Goal: Information Seeking & Learning: Check status

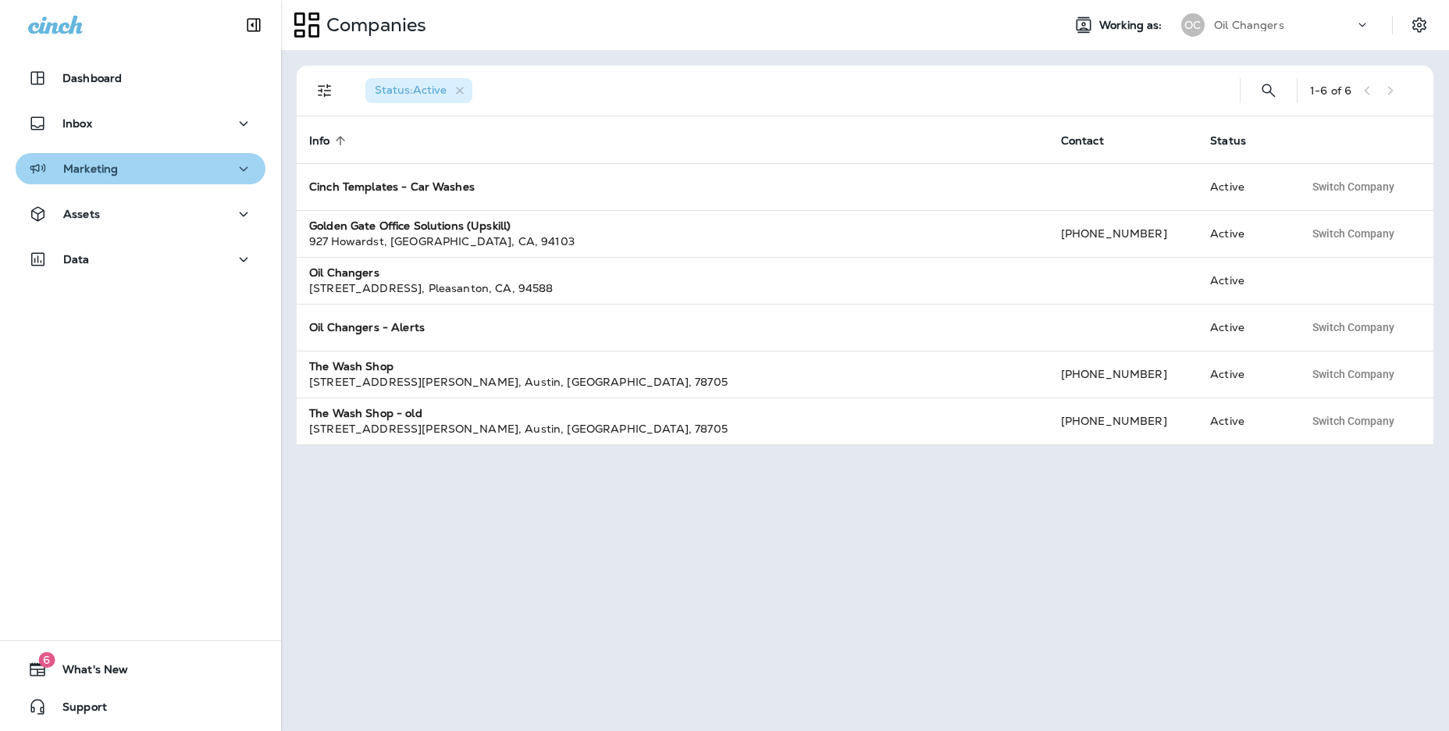
click at [122, 176] on div "Marketing" at bounding box center [140, 169] width 225 height 20
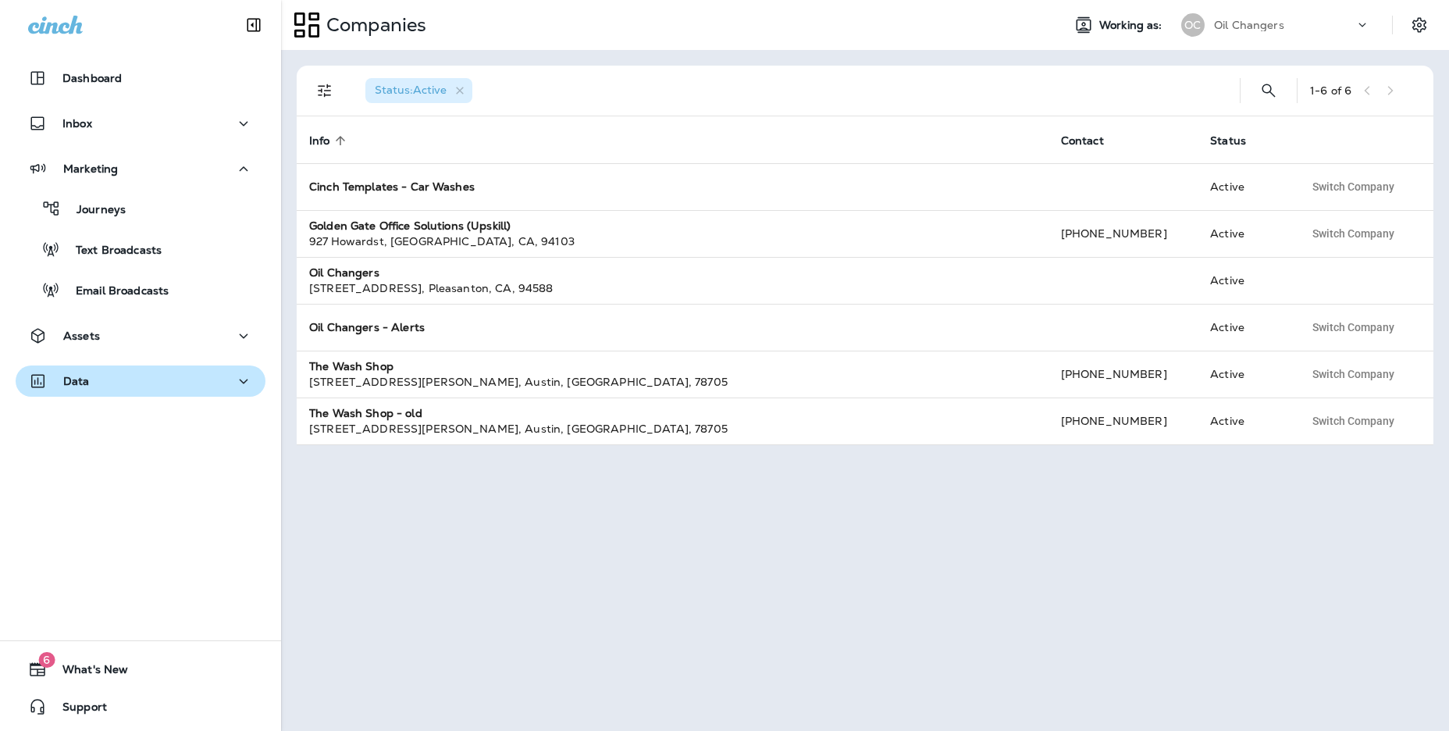
click at [148, 372] on div "Data" at bounding box center [140, 382] width 225 height 20
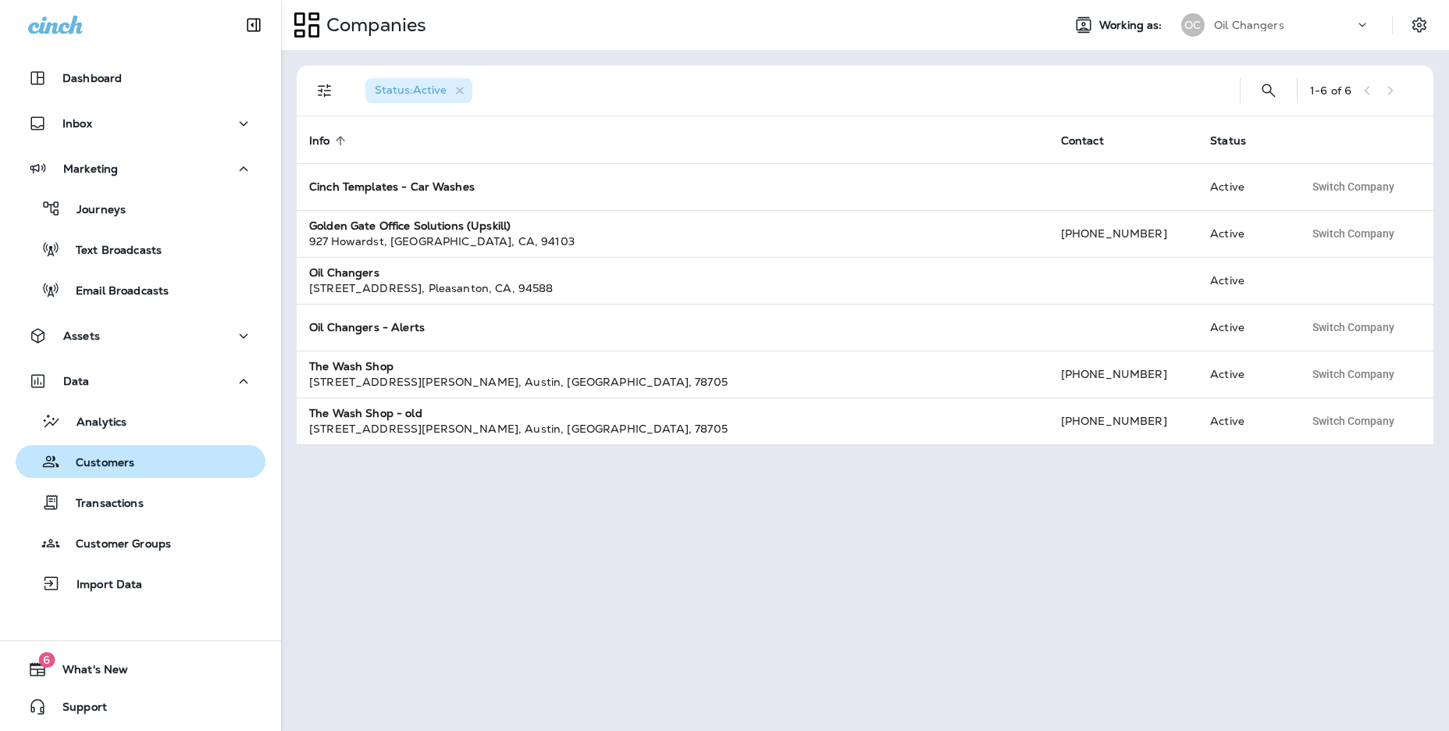
click at [130, 467] on p "Customers" at bounding box center [97, 463] width 74 height 15
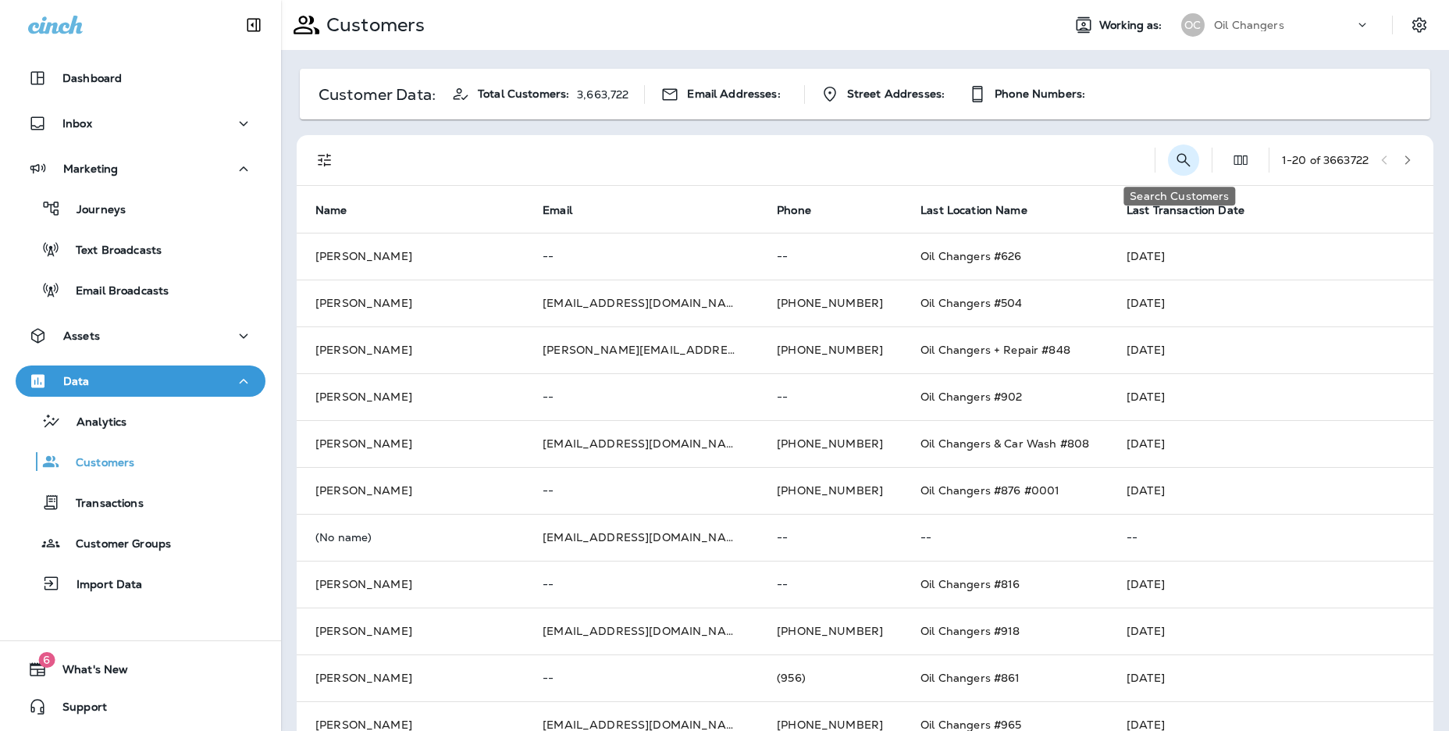
click at [1183, 157] on icon "Search Customers" at bounding box center [1183, 160] width 19 height 19
type input "********"
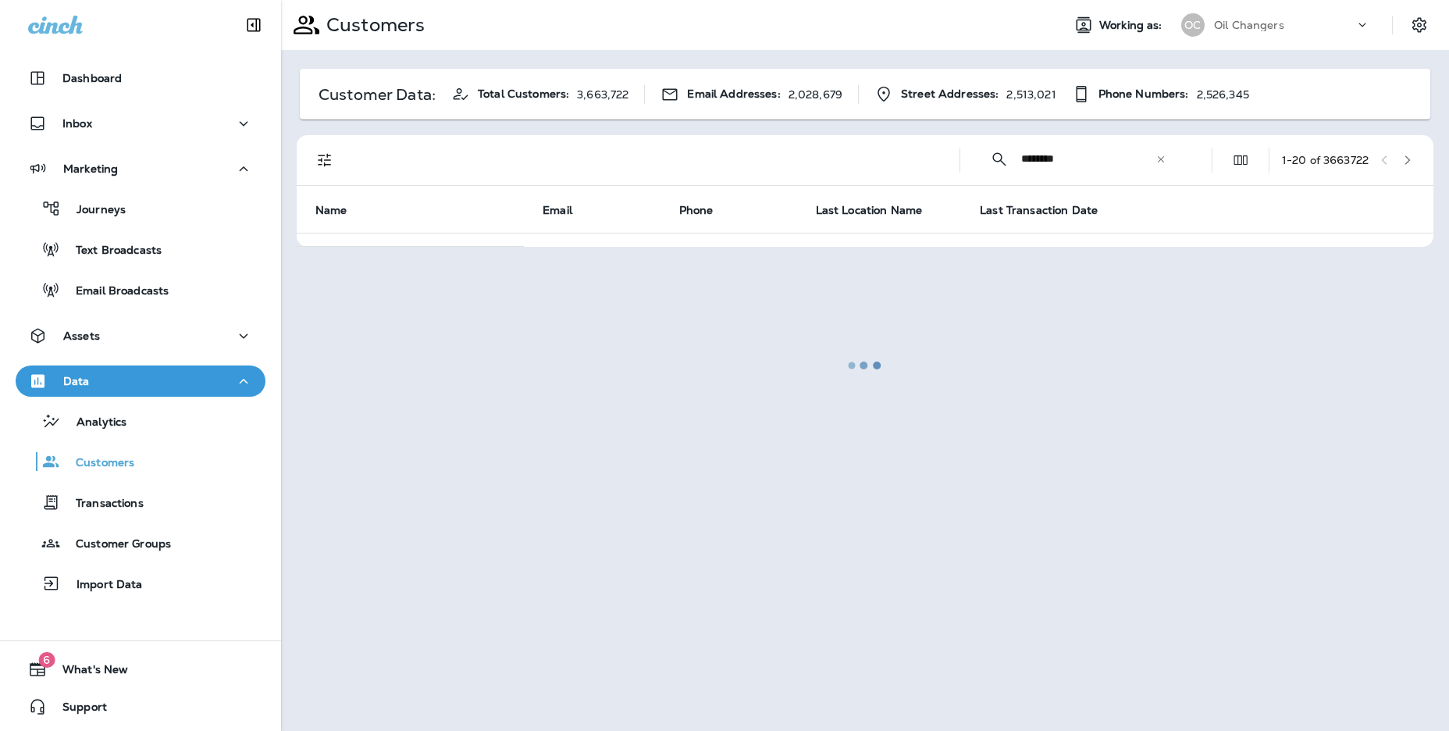
click at [1429, 213] on div at bounding box center [865, 366] width 1165 height 728
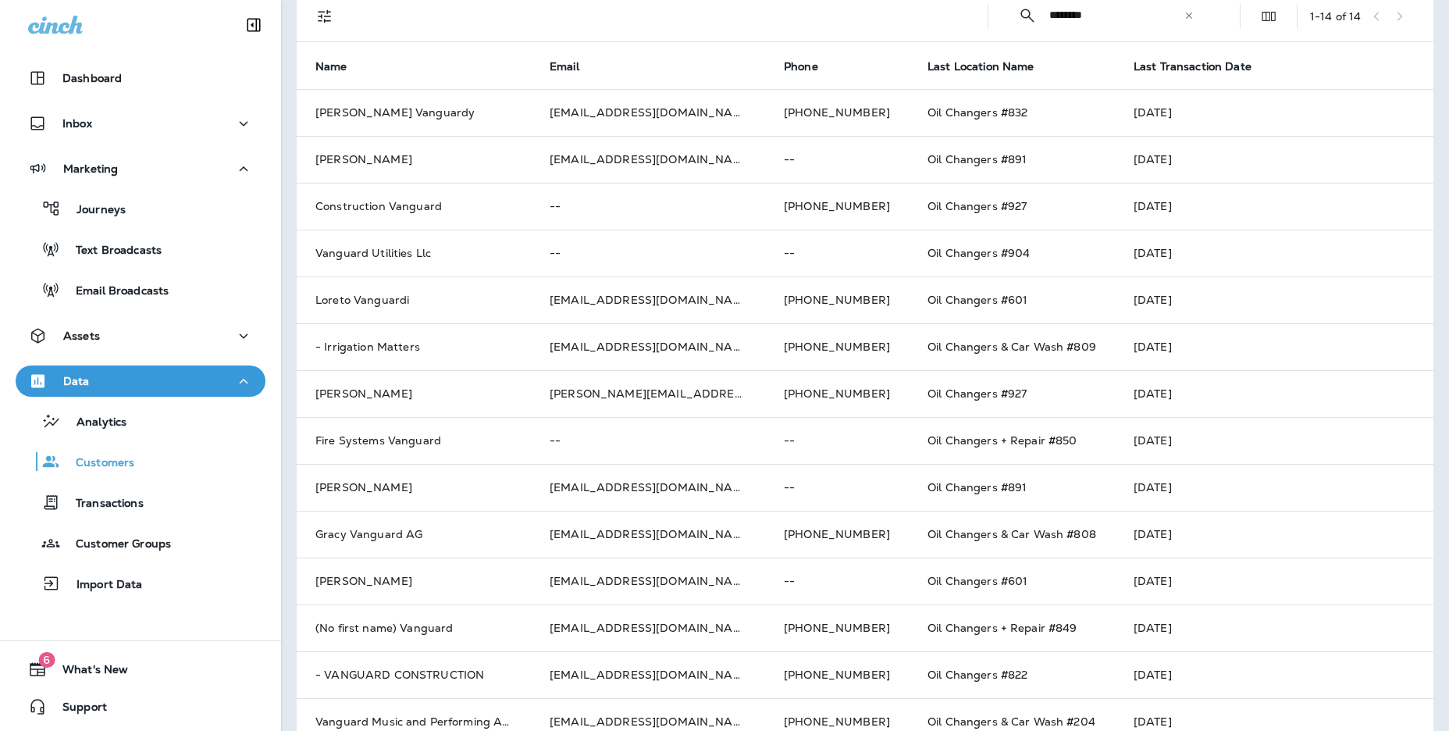
scroll to position [173, 0]
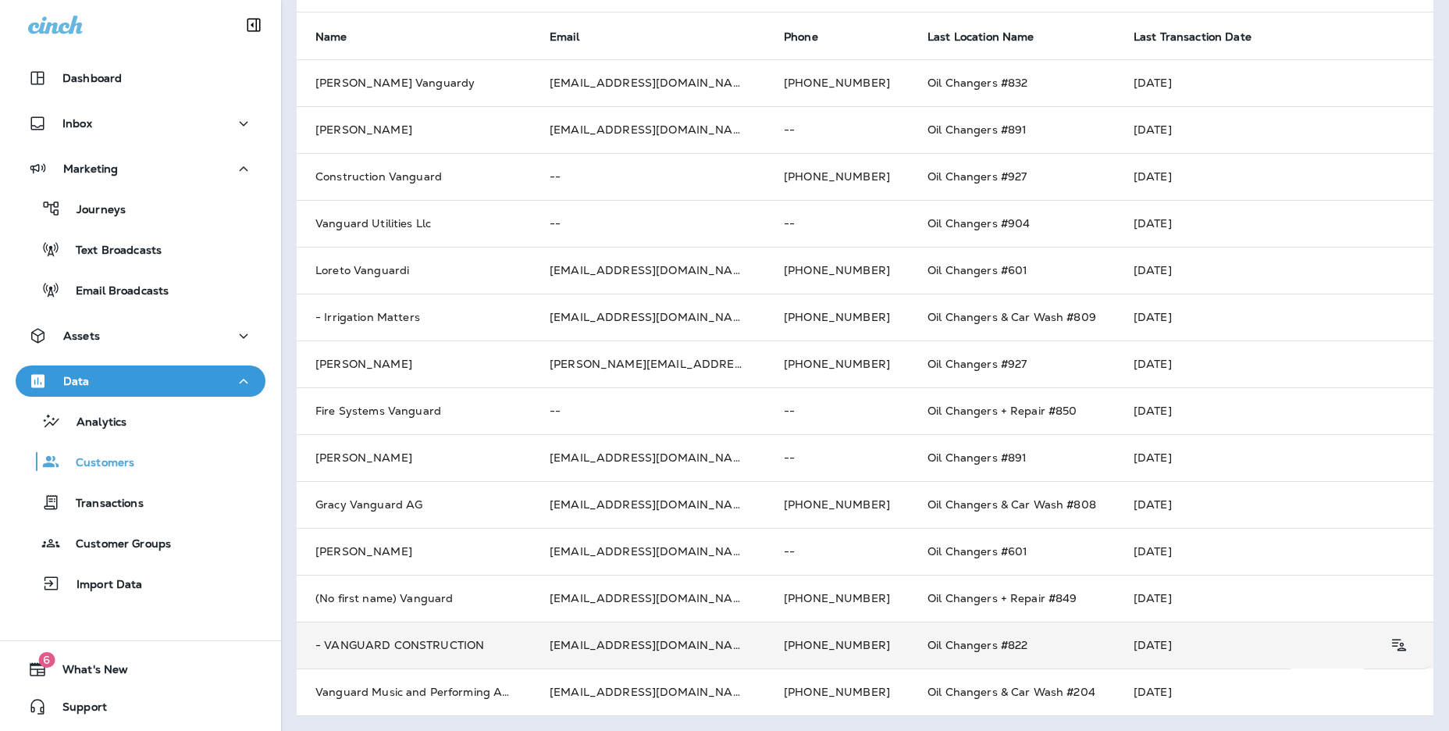
click at [472, 650] on td "- VANGUARD CONSTRUCTION" at bounding box center [414, 644] width 234 height 47
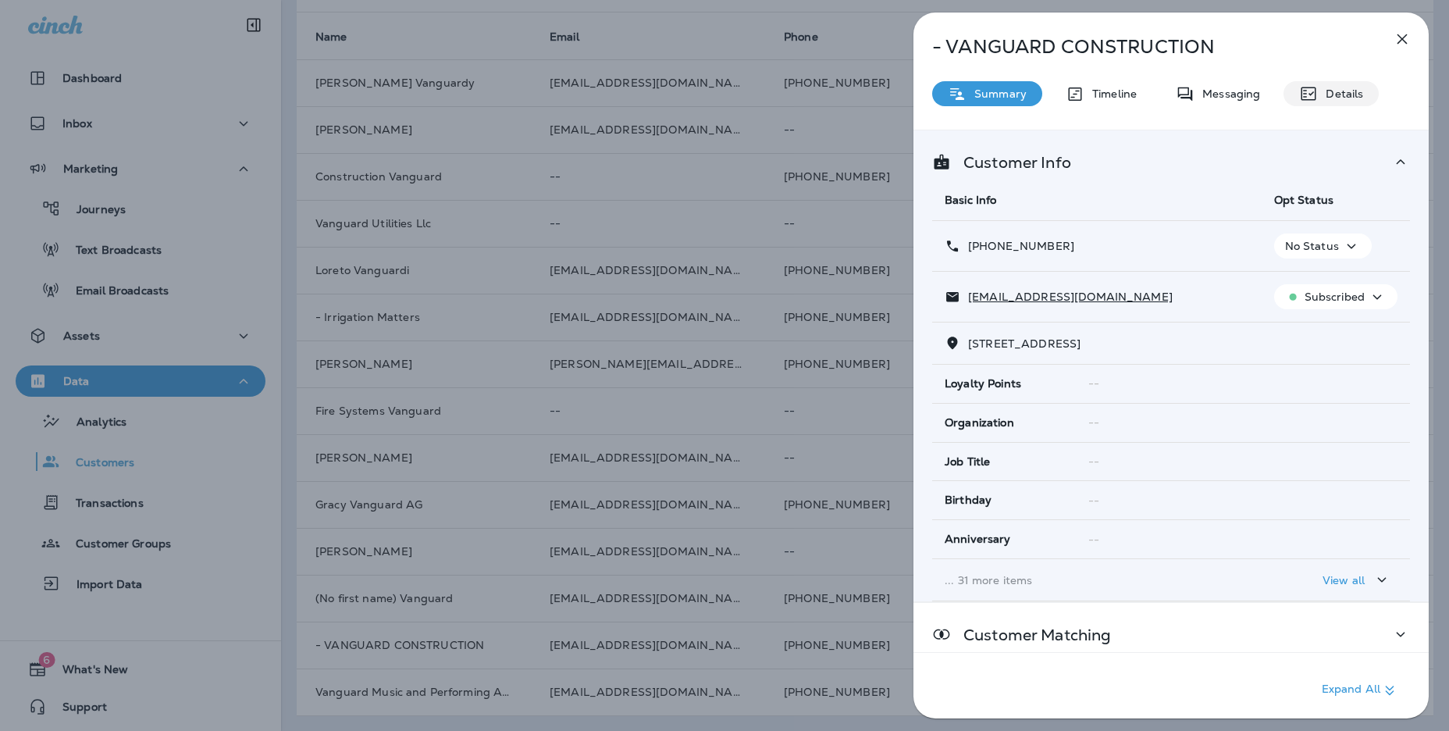
click at [1318, 88] on p "Details" at bounding box center [1340, 93] width 45 height 12
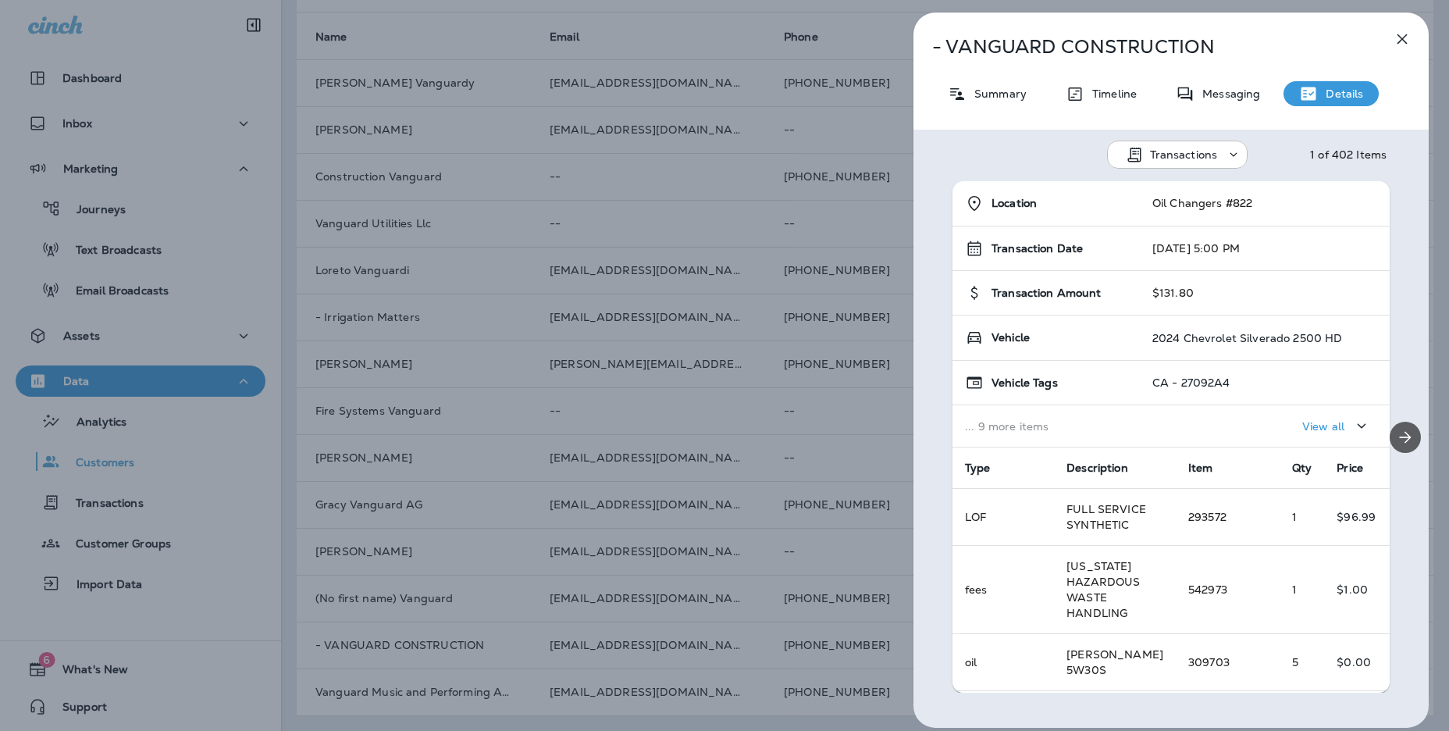
click at [1409, 424] on button "Next" at bounding box center [1405, 437] width 31 height 31
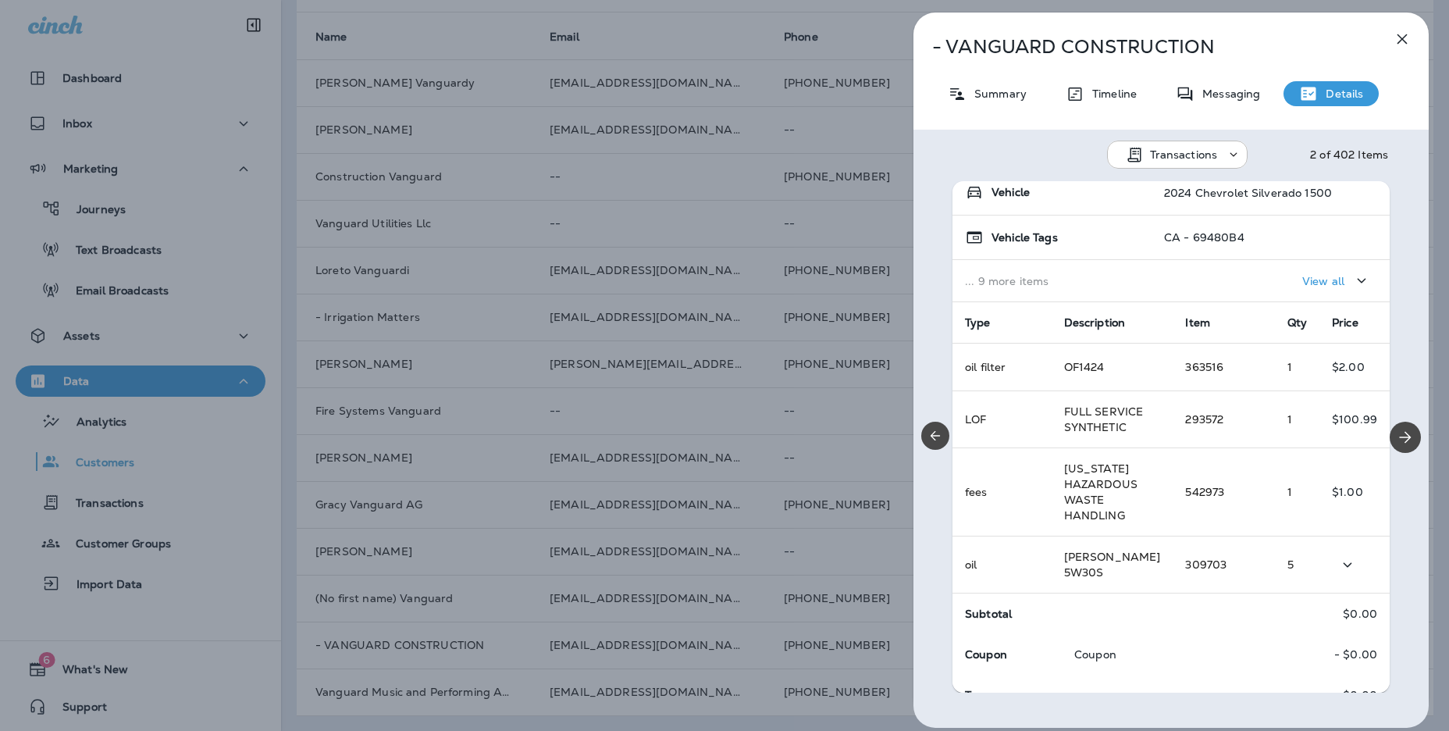
scroll to position [146, 0]
click at [1411, 437] on icon "Next" at bounding box center [1405, 437] width 19 height 19
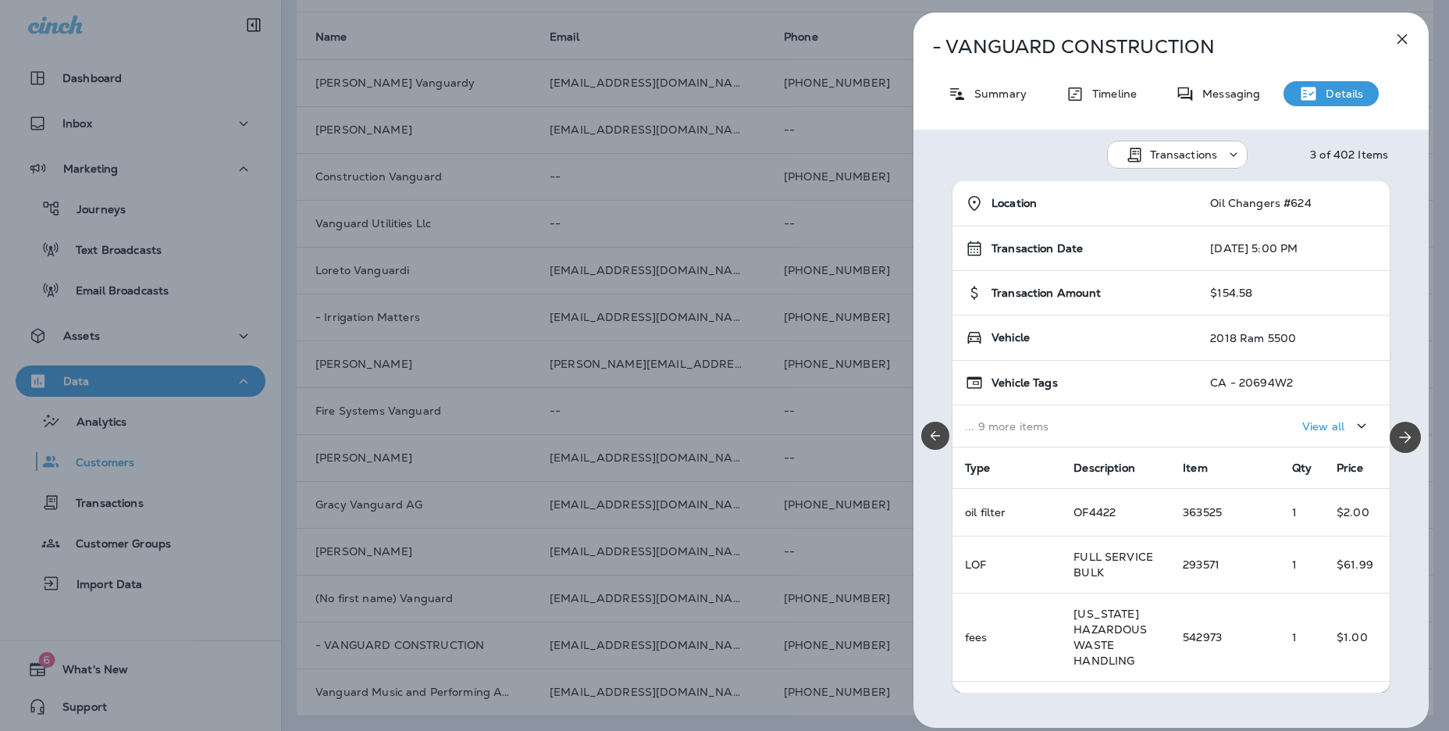
scroll to position [237, 0]
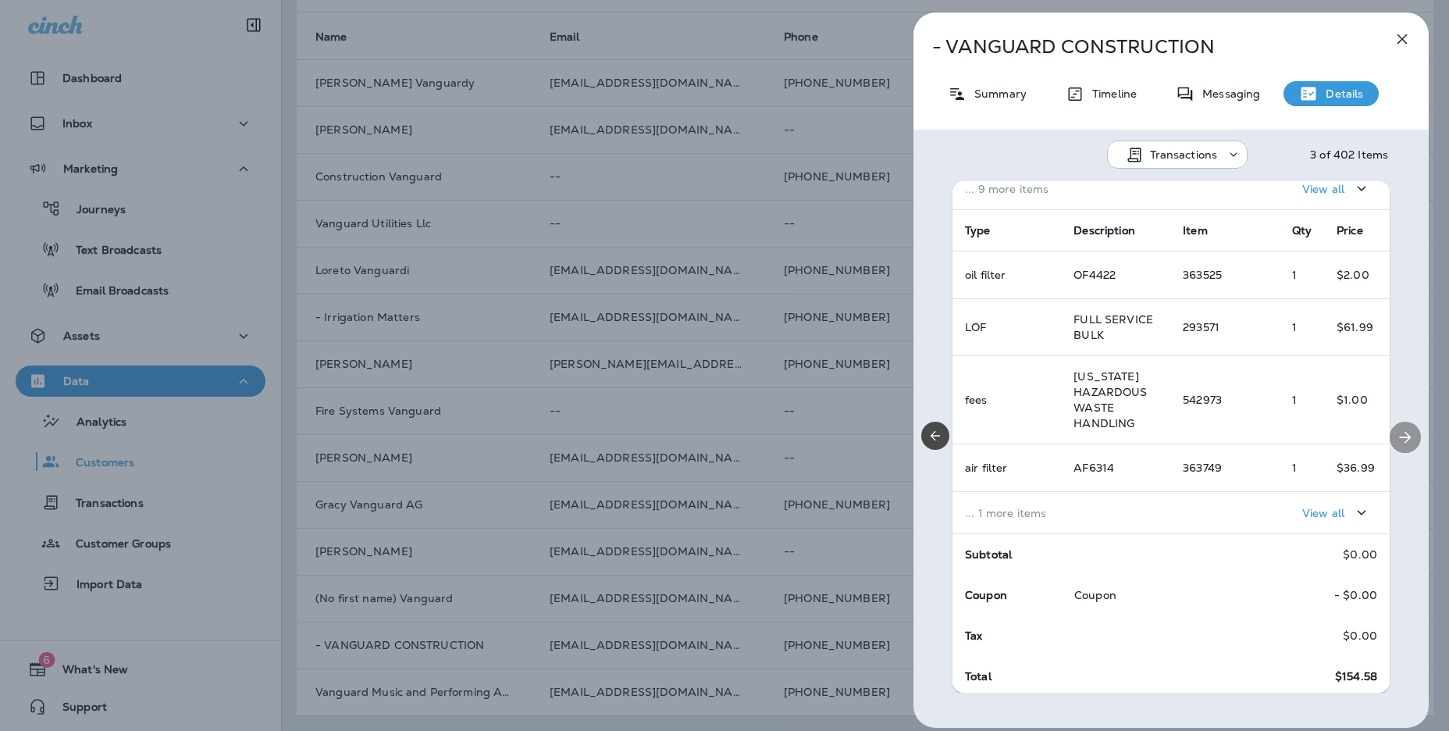
click at [1399, 435] on icon "Next" at bounding box center [1405, 437] width 19 height 19
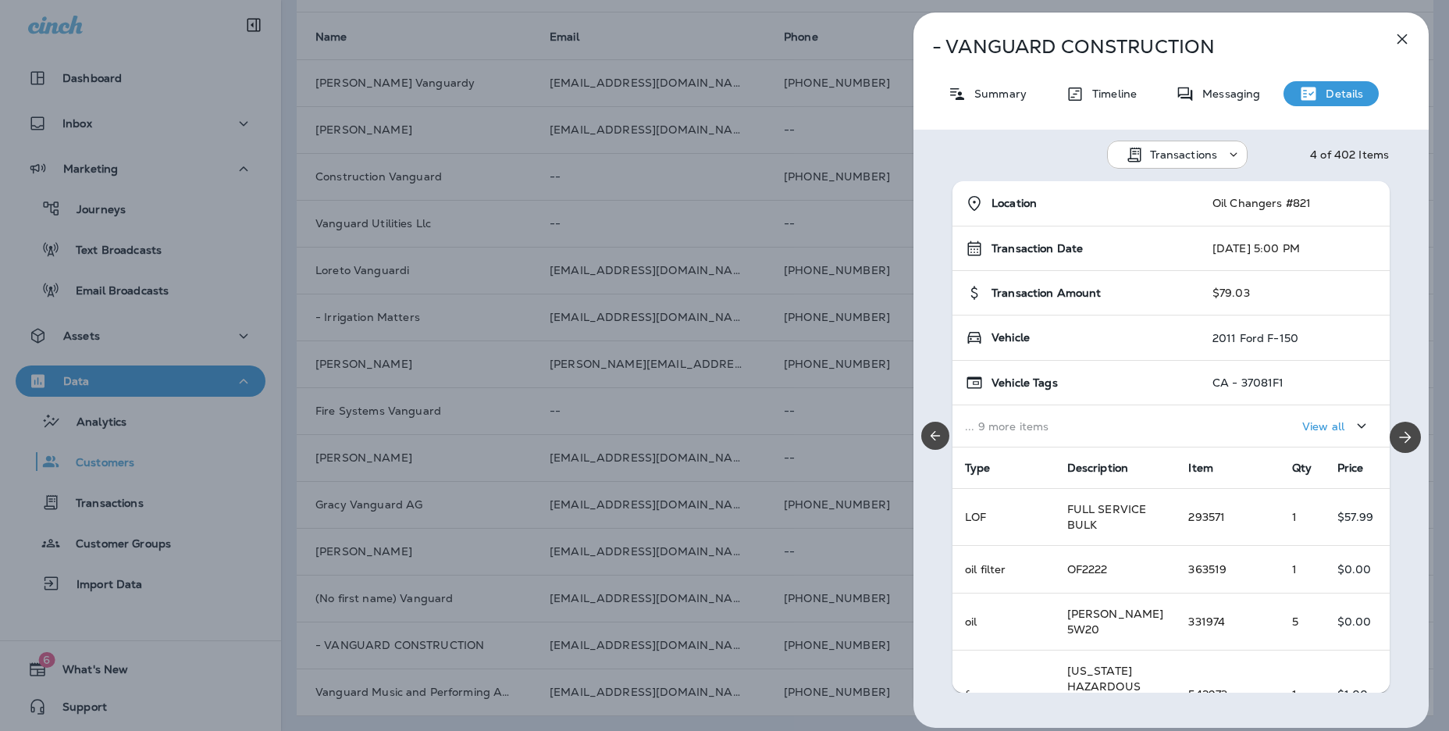
scroll to position [205, 0]
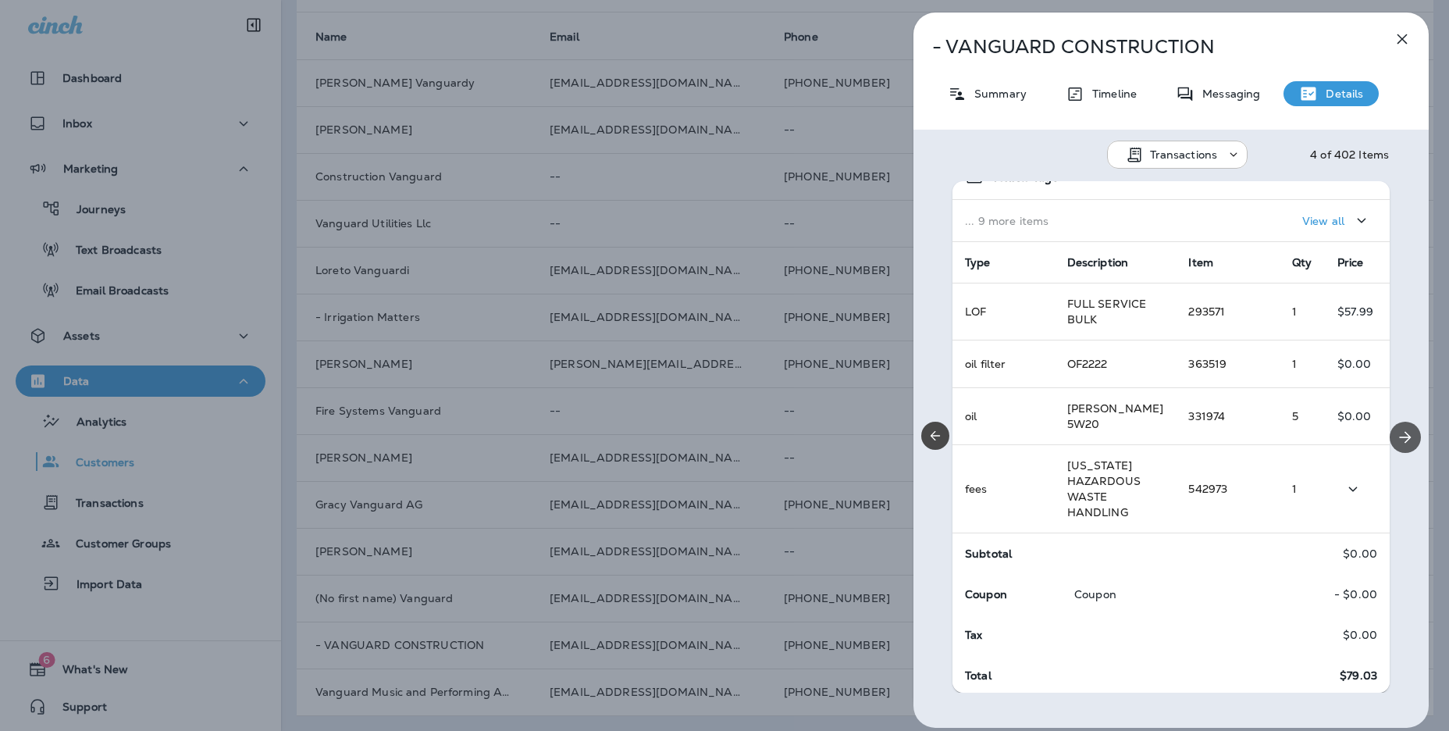
click at [1403, 442] on icon "Next" at bounding box center [1405, 437] width 19 height 19
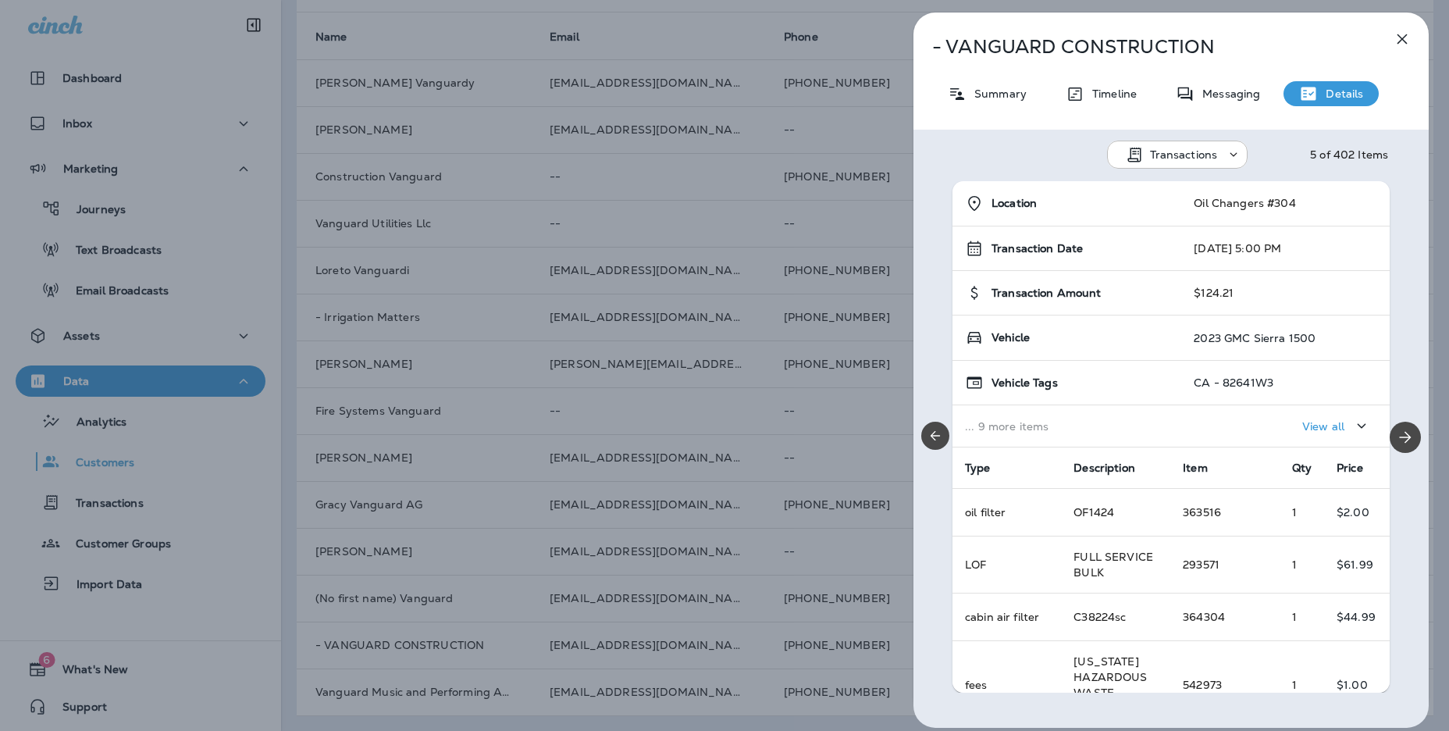
scroll to position [167, 0]
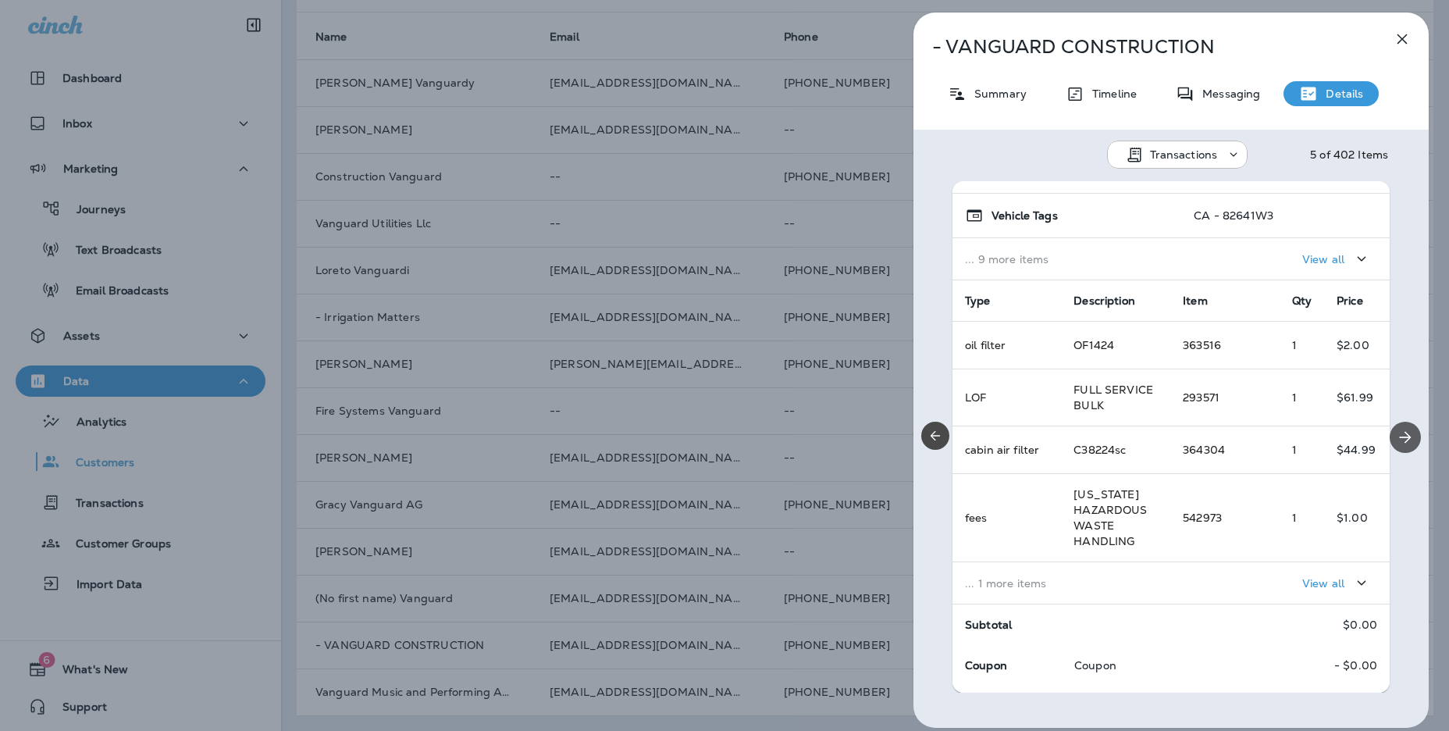
click at [1400, 437] on icon "Next" at bounding box center [1405, 437] width 19 height 19
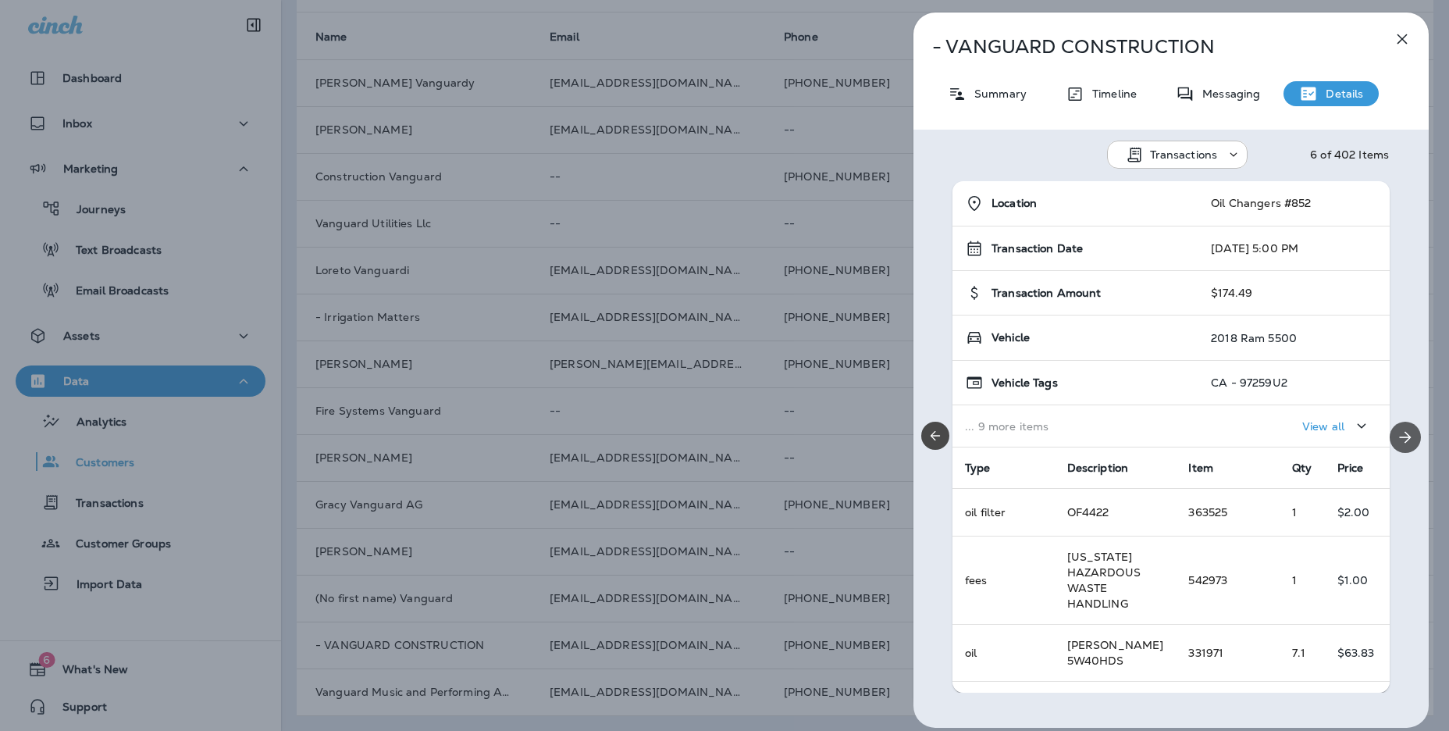
click at [1402, 436] on icon "Next" at bounding box center [1405, 437] width 19 height 19
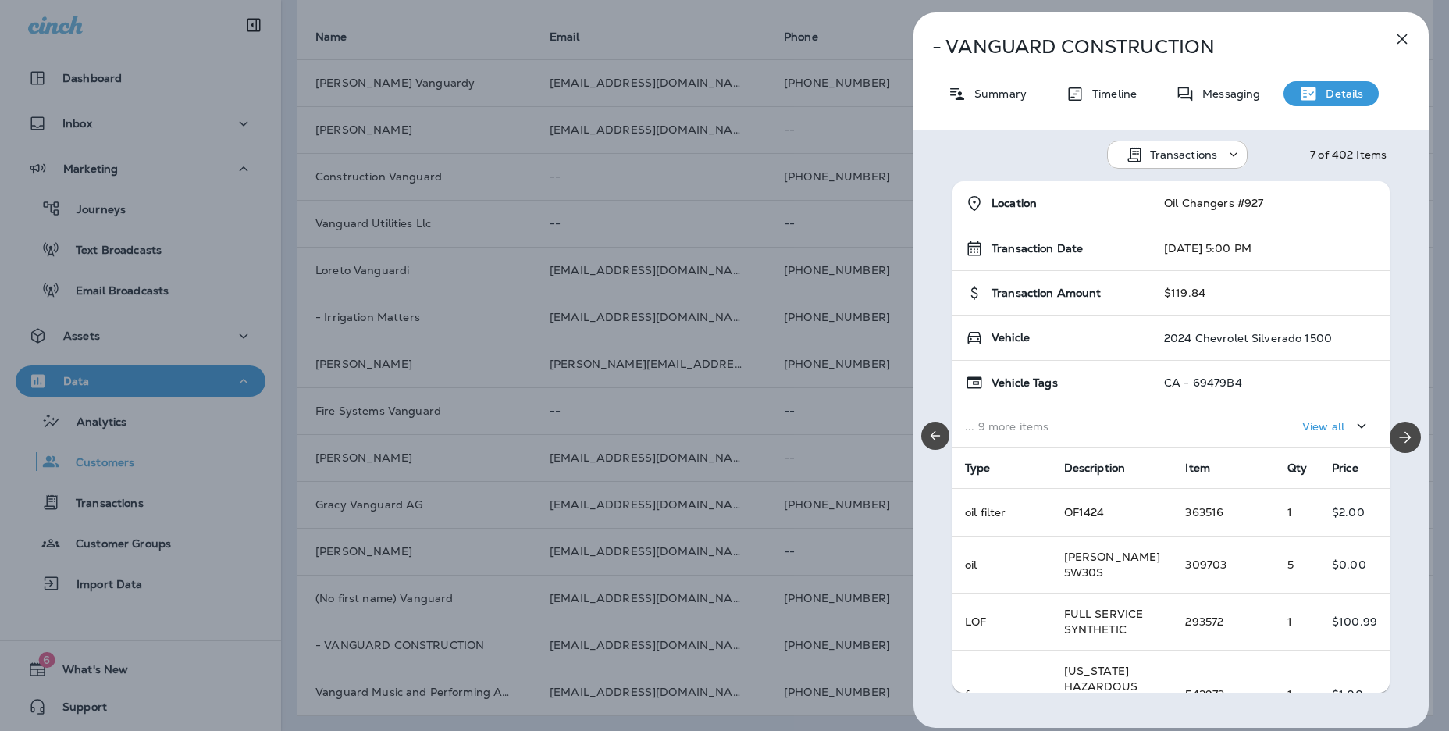
scroll to position [205, 0]
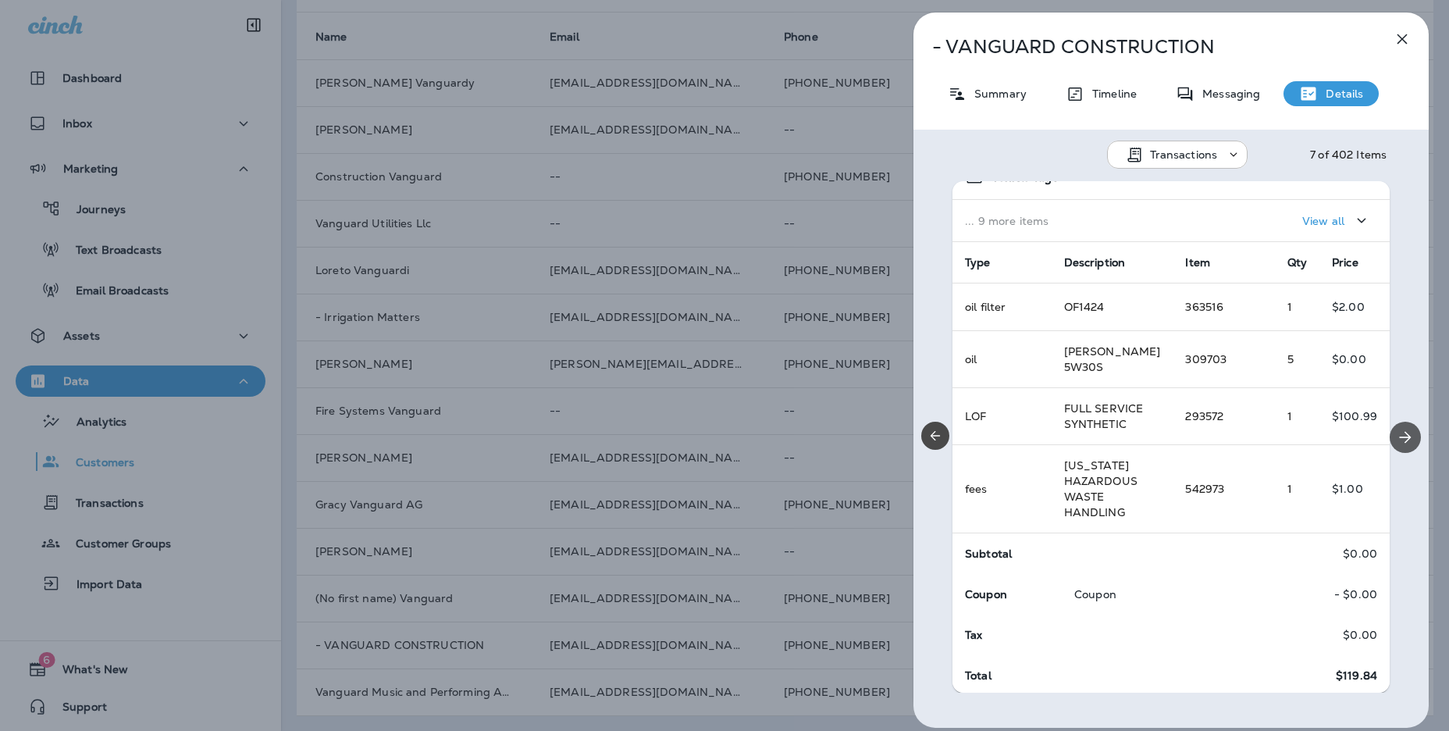
click at [1418, 440] on button "Next" at bounding box center [1405, 437] width 31 height 31
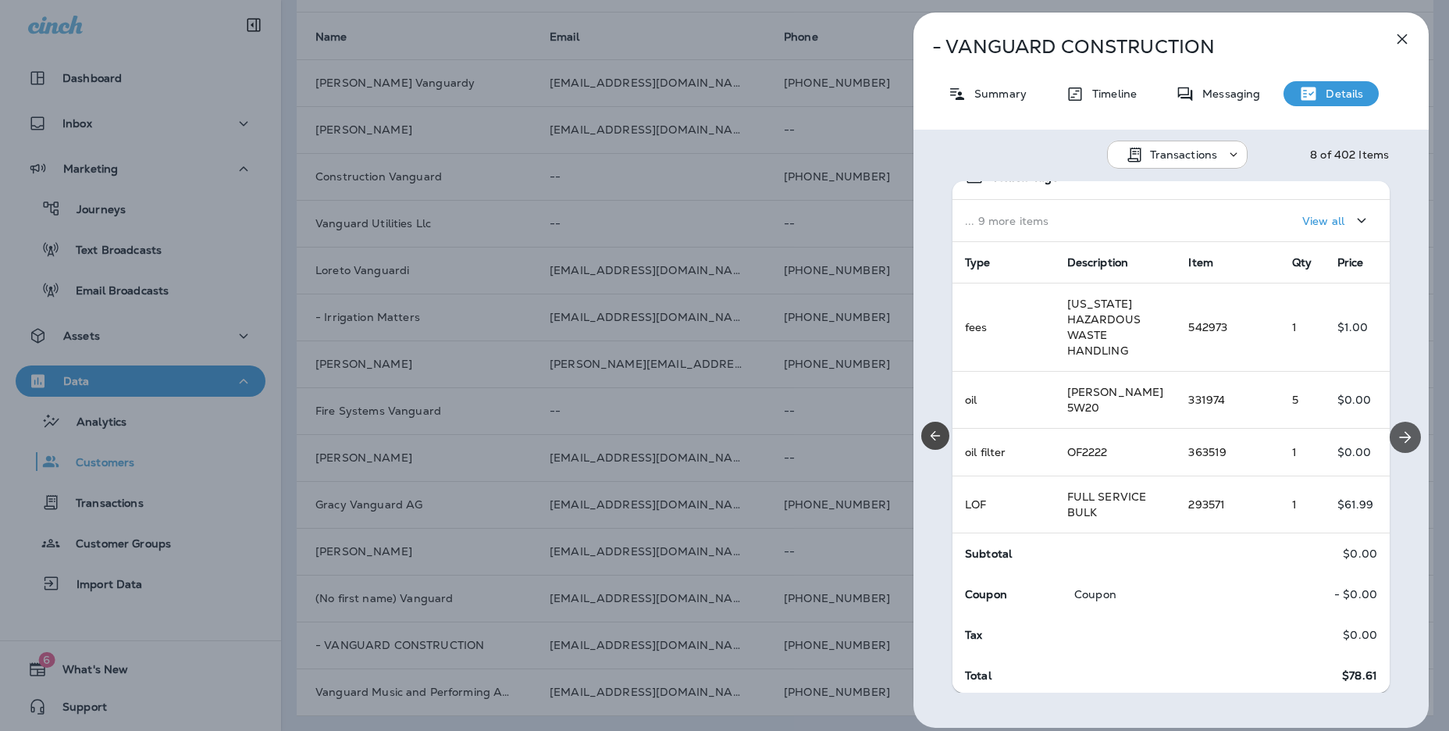
click at [1412, 438] on icon "Next" at bounding box center [1405, 437] width 19 height 19
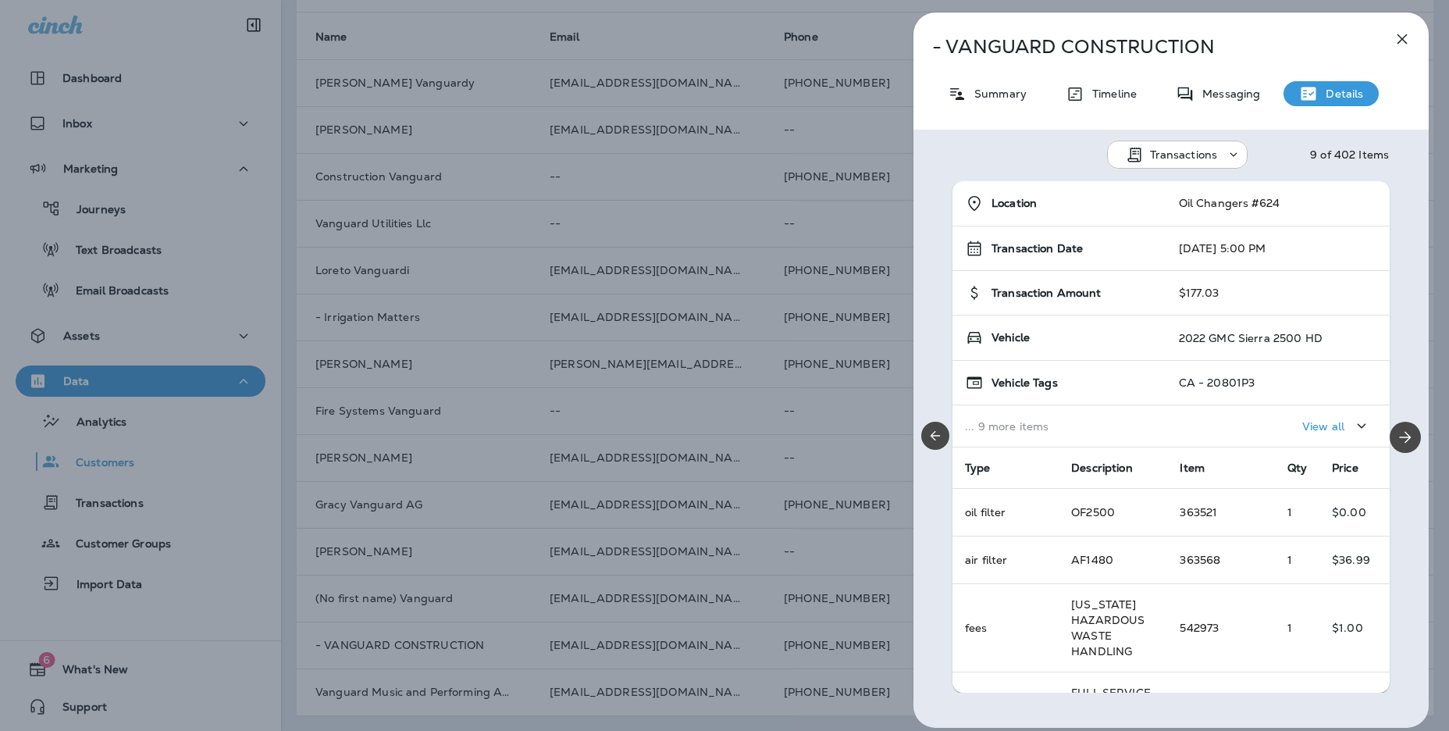
scroll to position [215, 0]
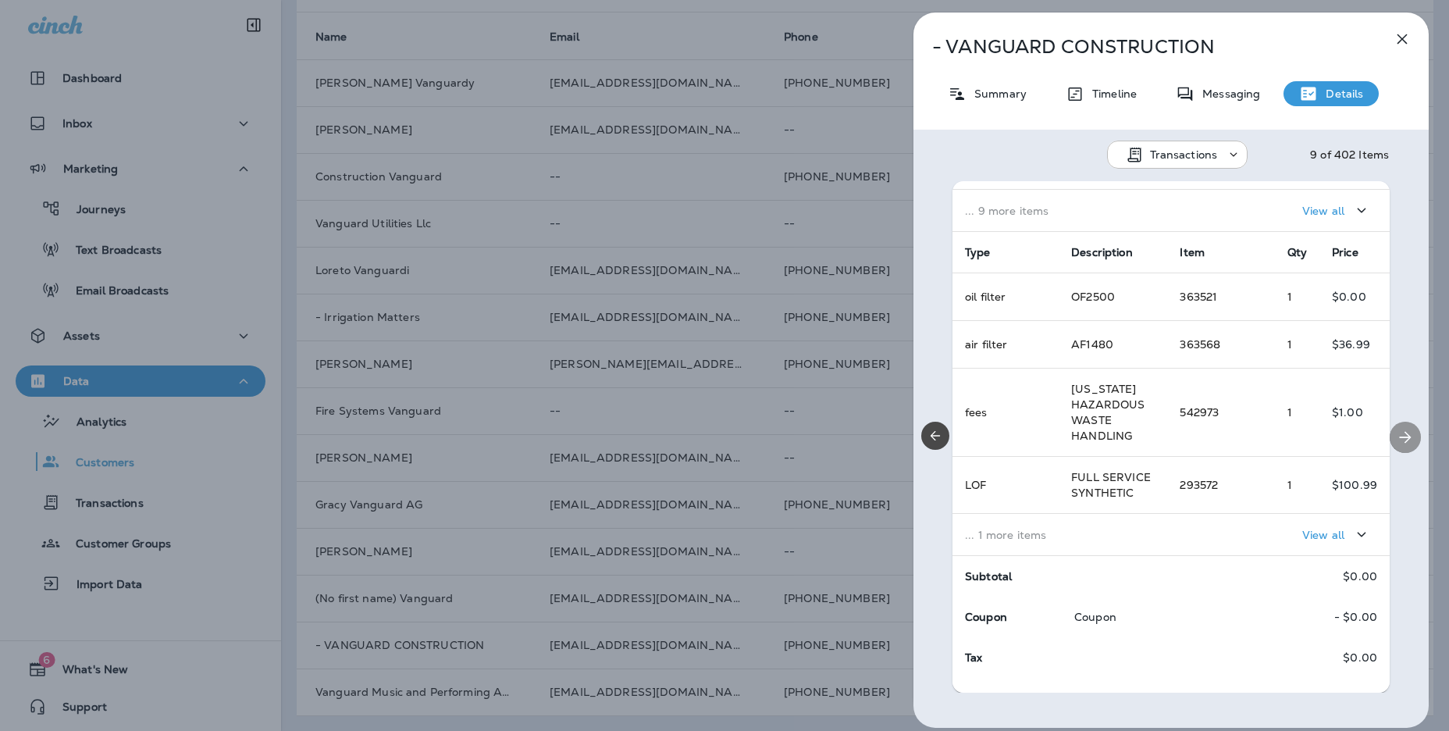
click at [1405, 440] on icon "Next" at bounding box center [1405, 437] width 19 height 19
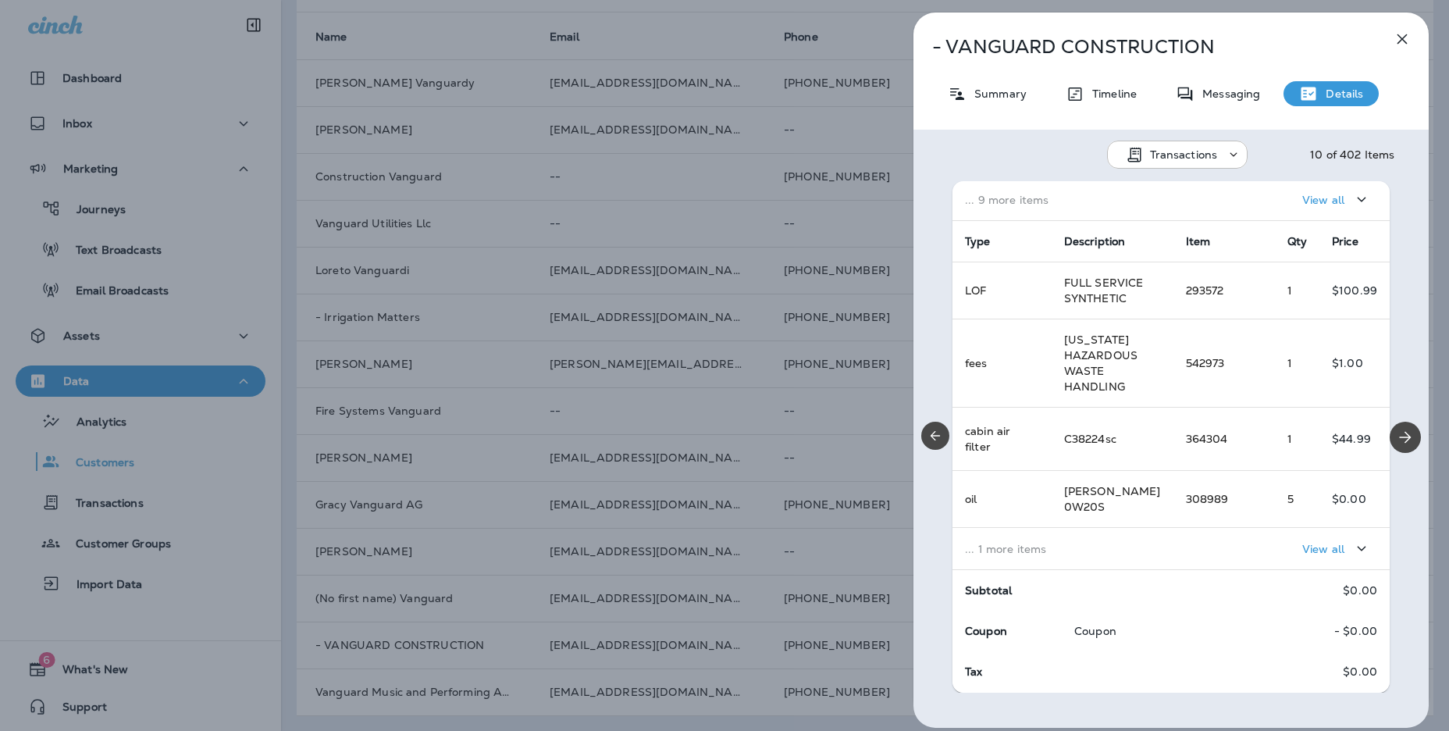
scroll to position [247, 0]
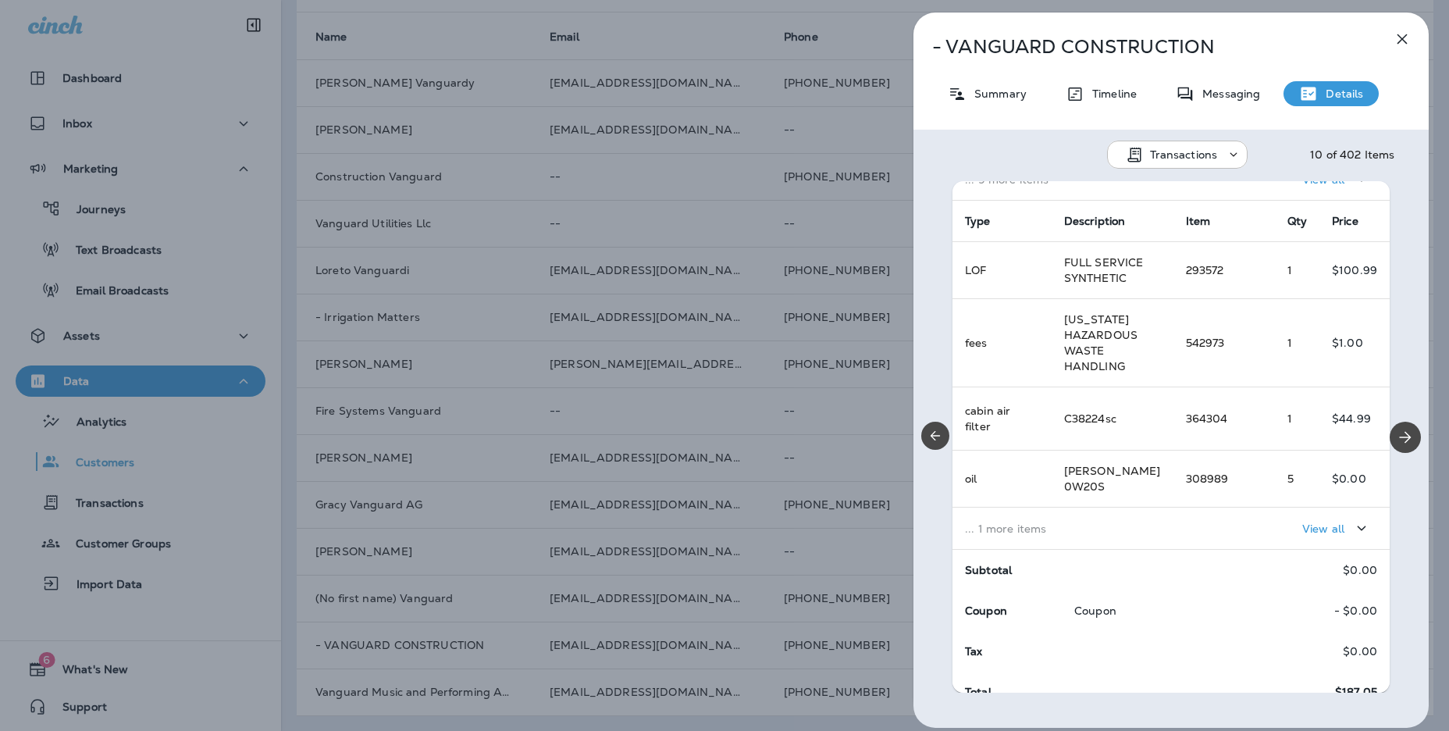
click at [1354, 518] on icon "button" at bounding box center [1361, 528] width 19 height 20
click at [1412, 437] on icon "Next" at bounding box center [1405, 437] width 19 height 19
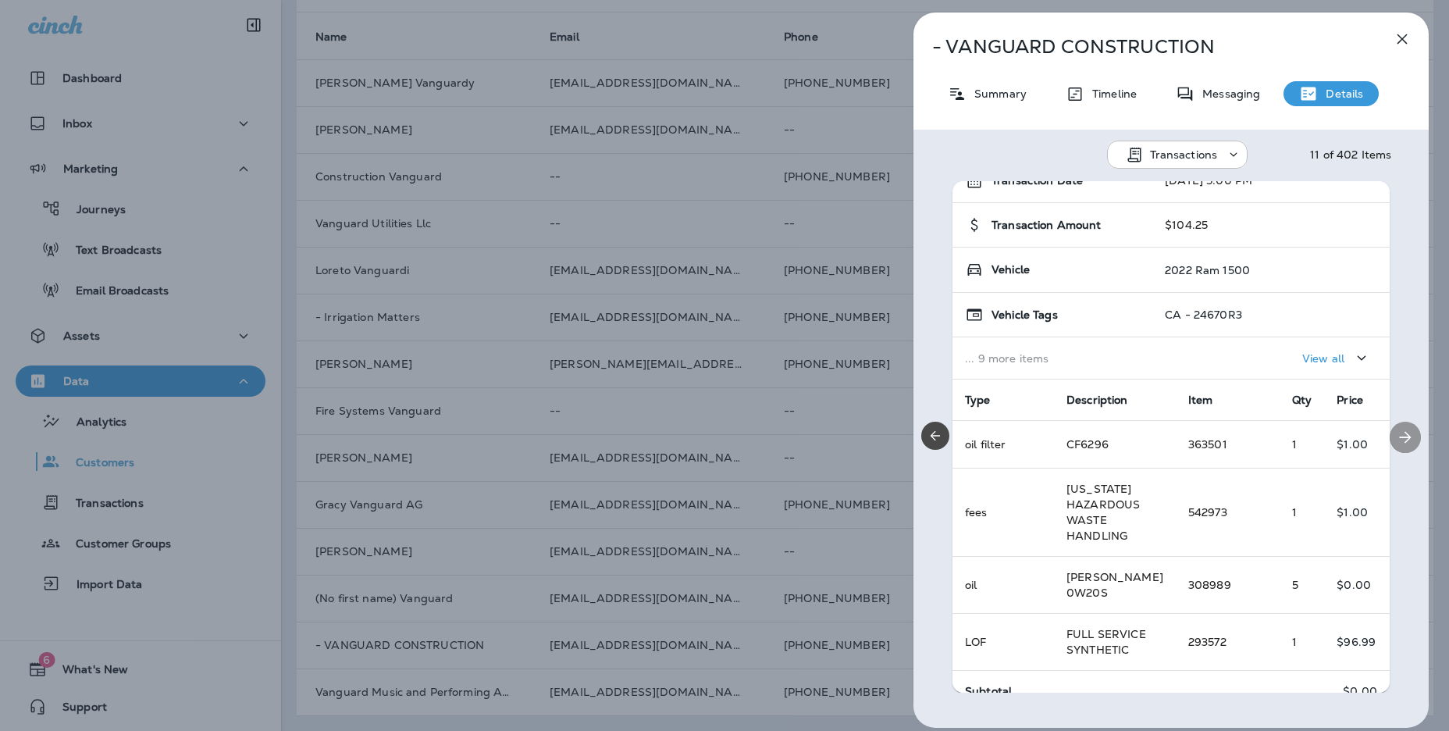
scroll to position [71, 0]
click at [1408, 446] on button "Next" at bounding box center [1405, 437] width 31 height 31
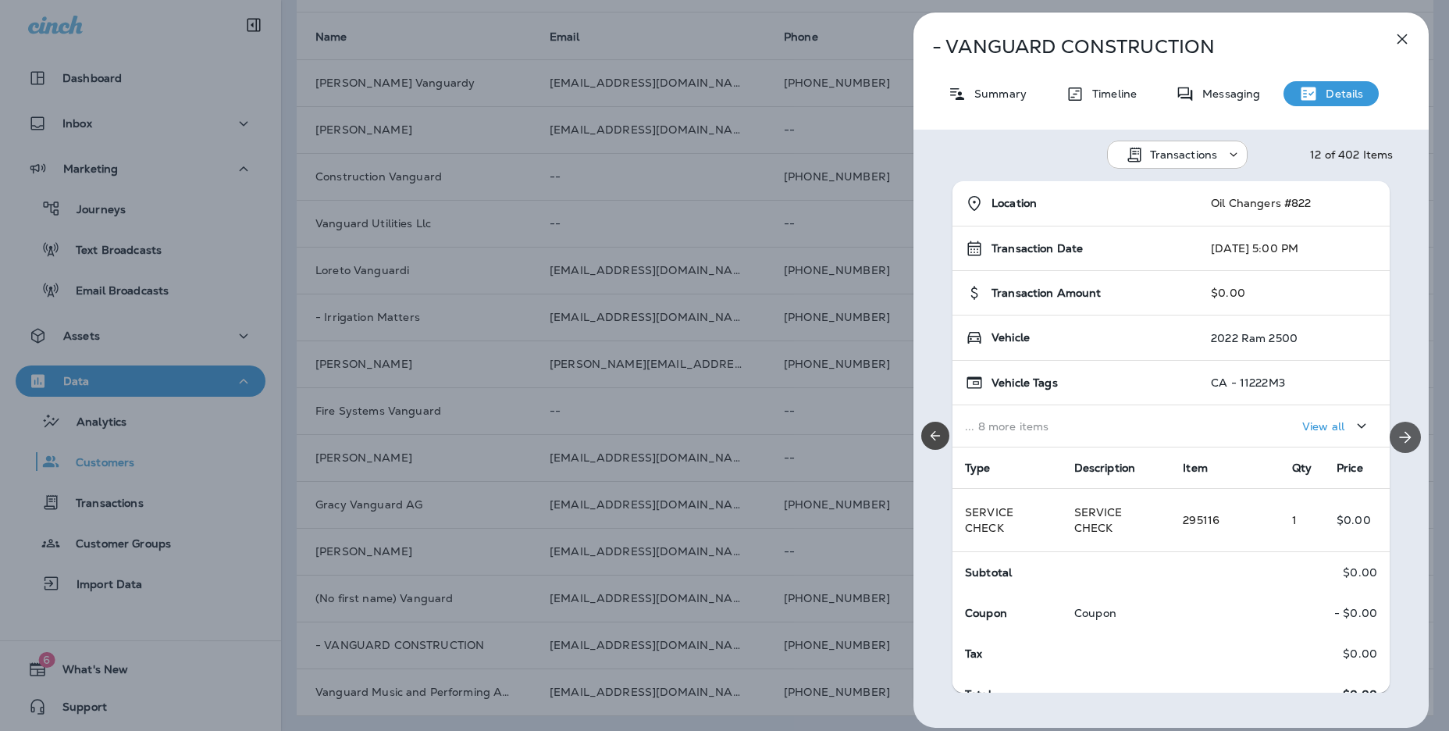
click at [1408, 446] on button "Next" at bounding box center [1405, 437] width 31 height 31
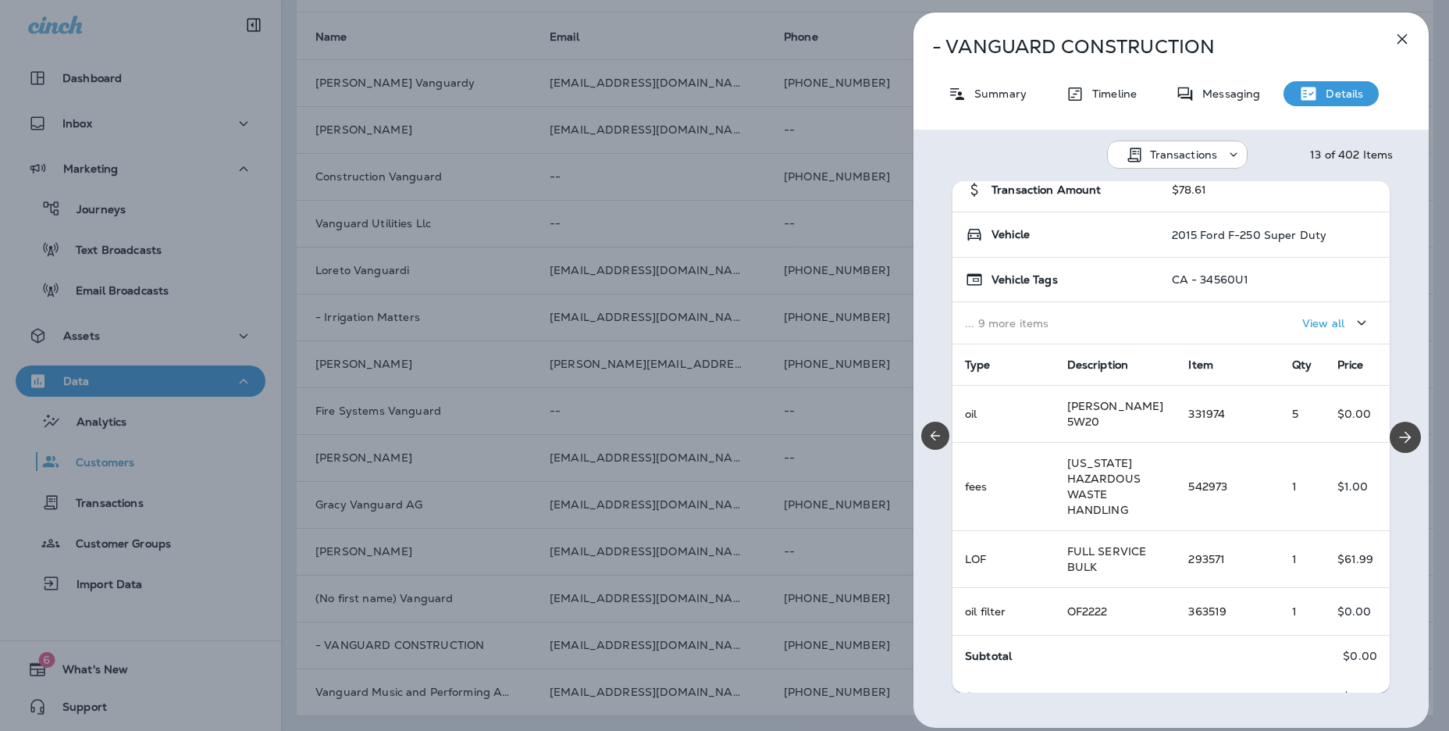
scroll to position [100, 0]
click at [1400, 435] on icon "Next" at bounding box center [1405, 437] width 19 height 19
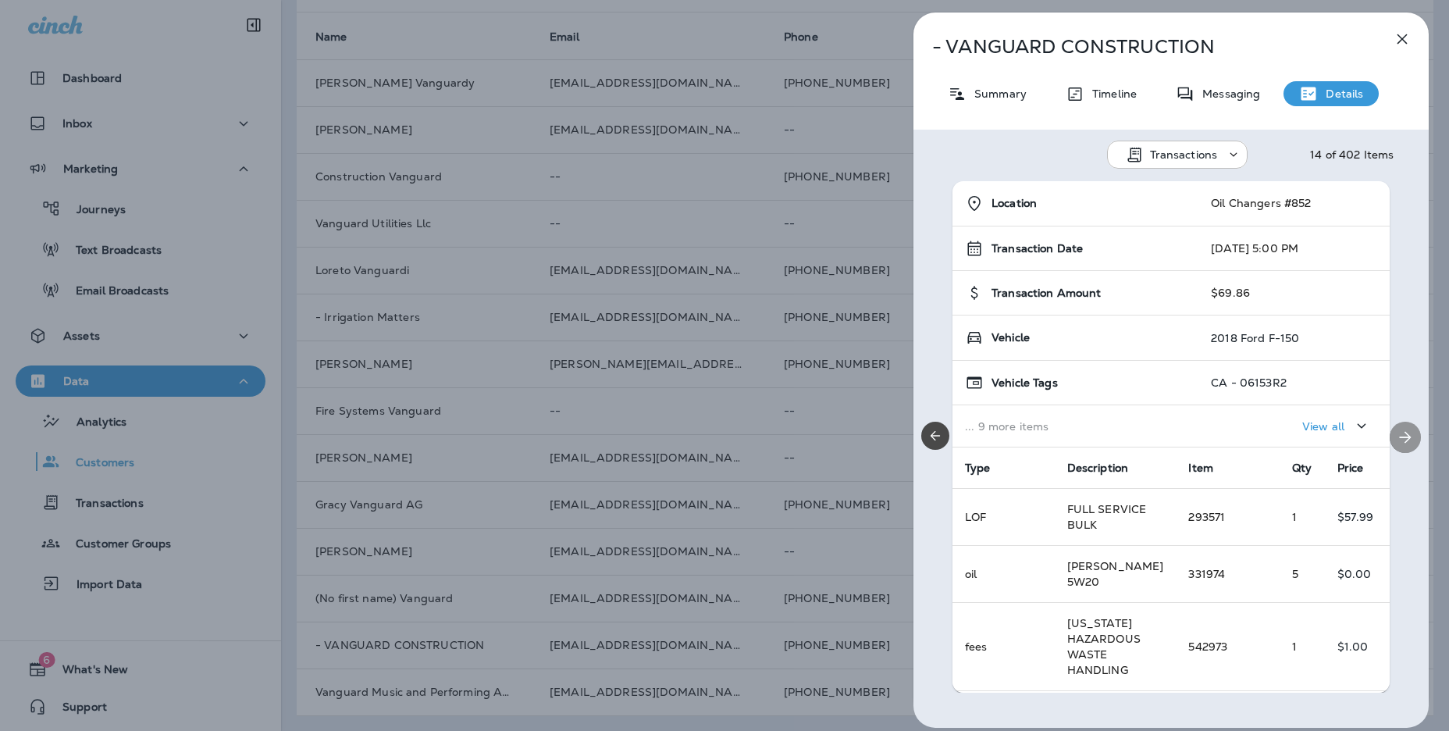
click at [1400, 435] on icon "Next" at bounding box center [1405, 437] width 19 height 19
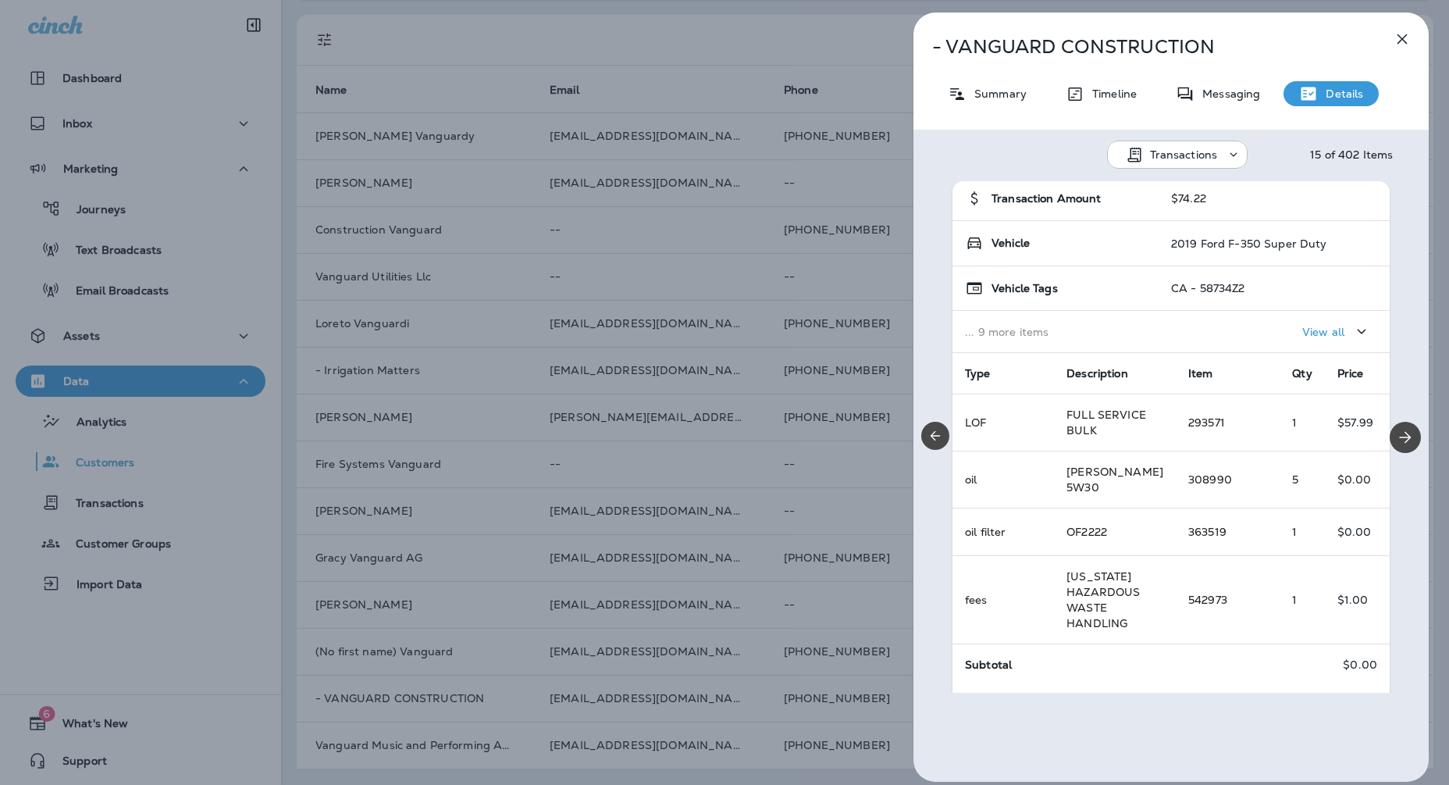
scroll to position [119, 0]
click at [932, 439] on icon "Previous" at bounding box center [935, 436] width 16 height 16
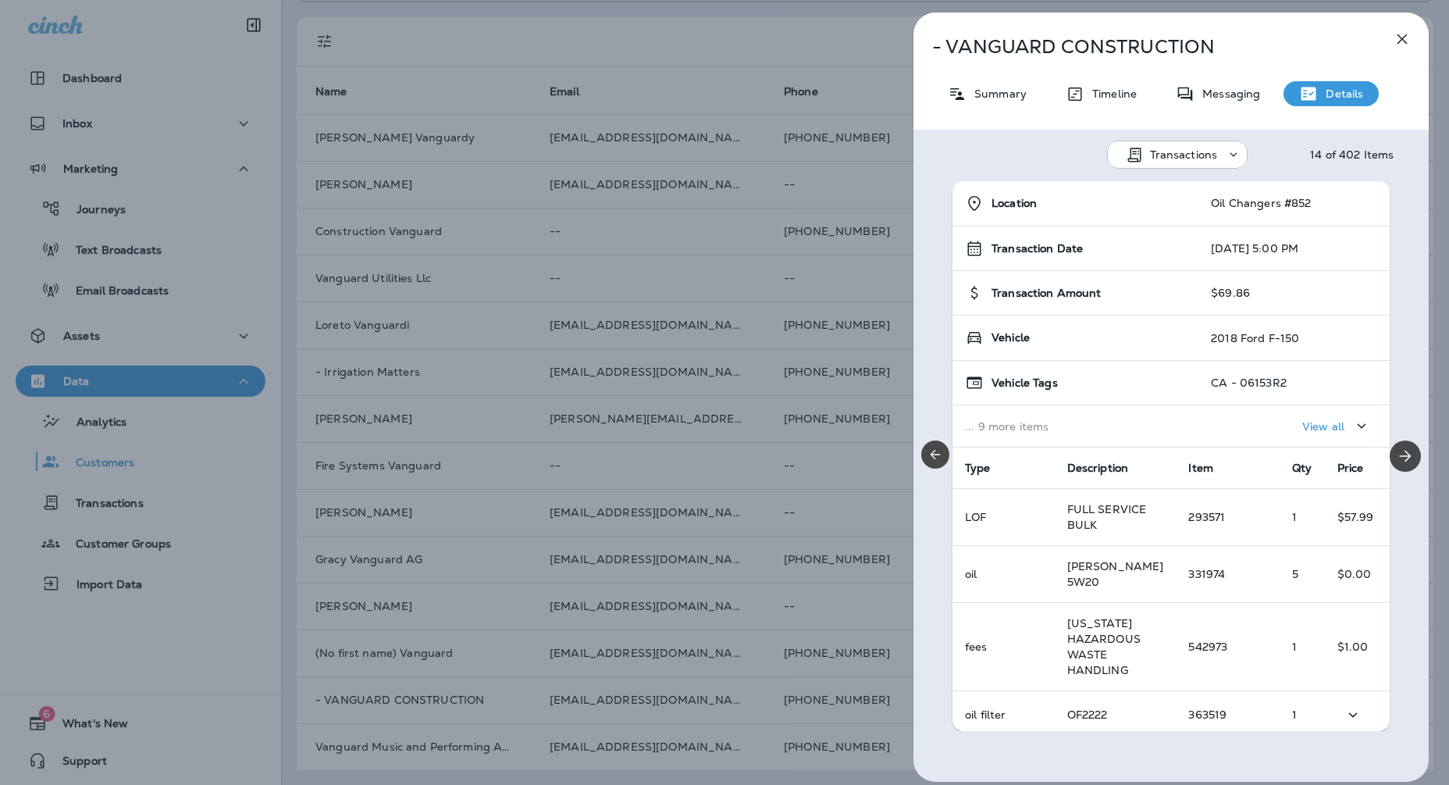
scroll to position [167, 0]
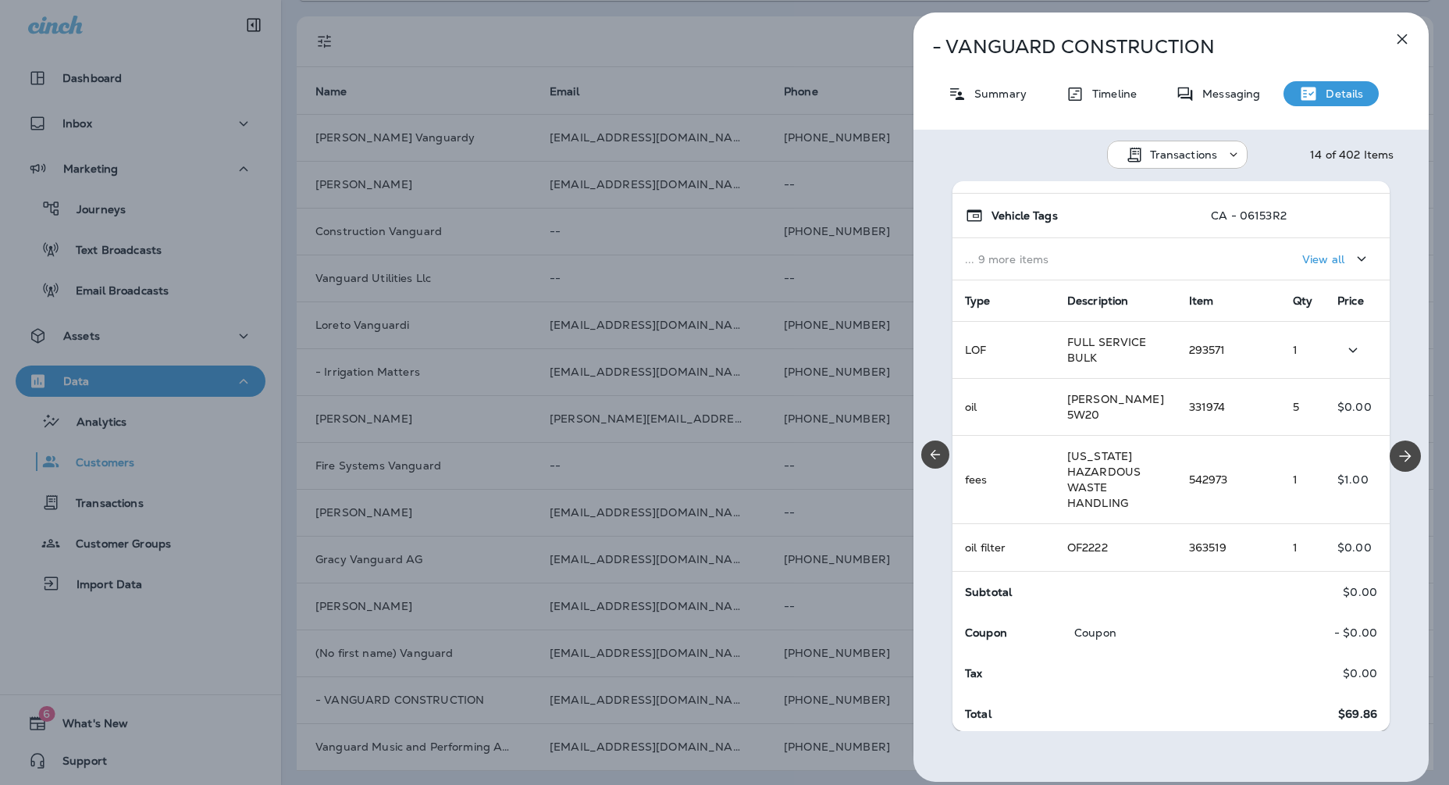
click at [1009, 105] on div "- VANGUARD CONSTRUCTION Summary Timeline Messaging Details Transactions 14 of 4…" at bounding box center [1170, 396] width 515 height 769
click at [1009, 96] on p "Summary" at bounding box center [996, 93] width 60 height 12
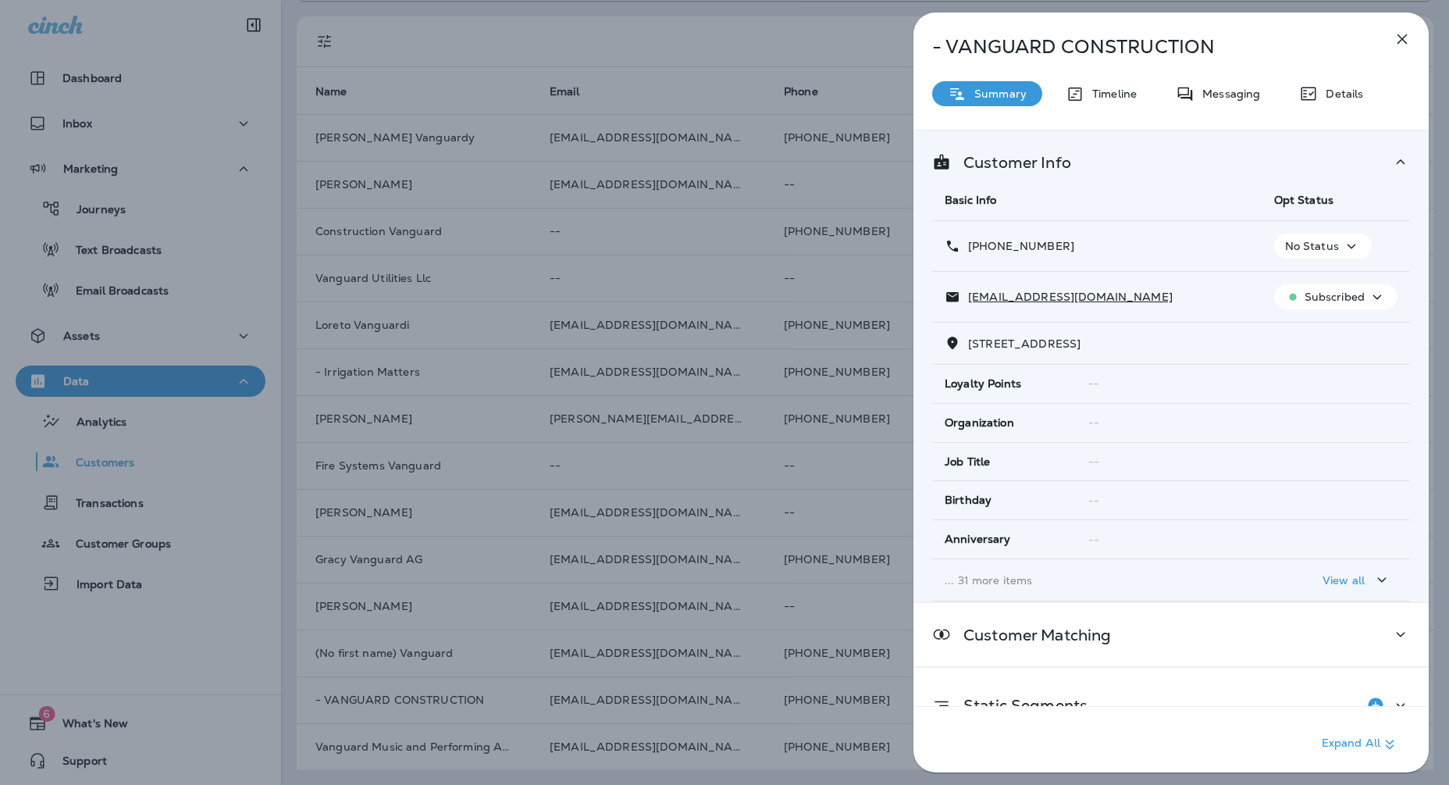
scroll to position [97, 0]
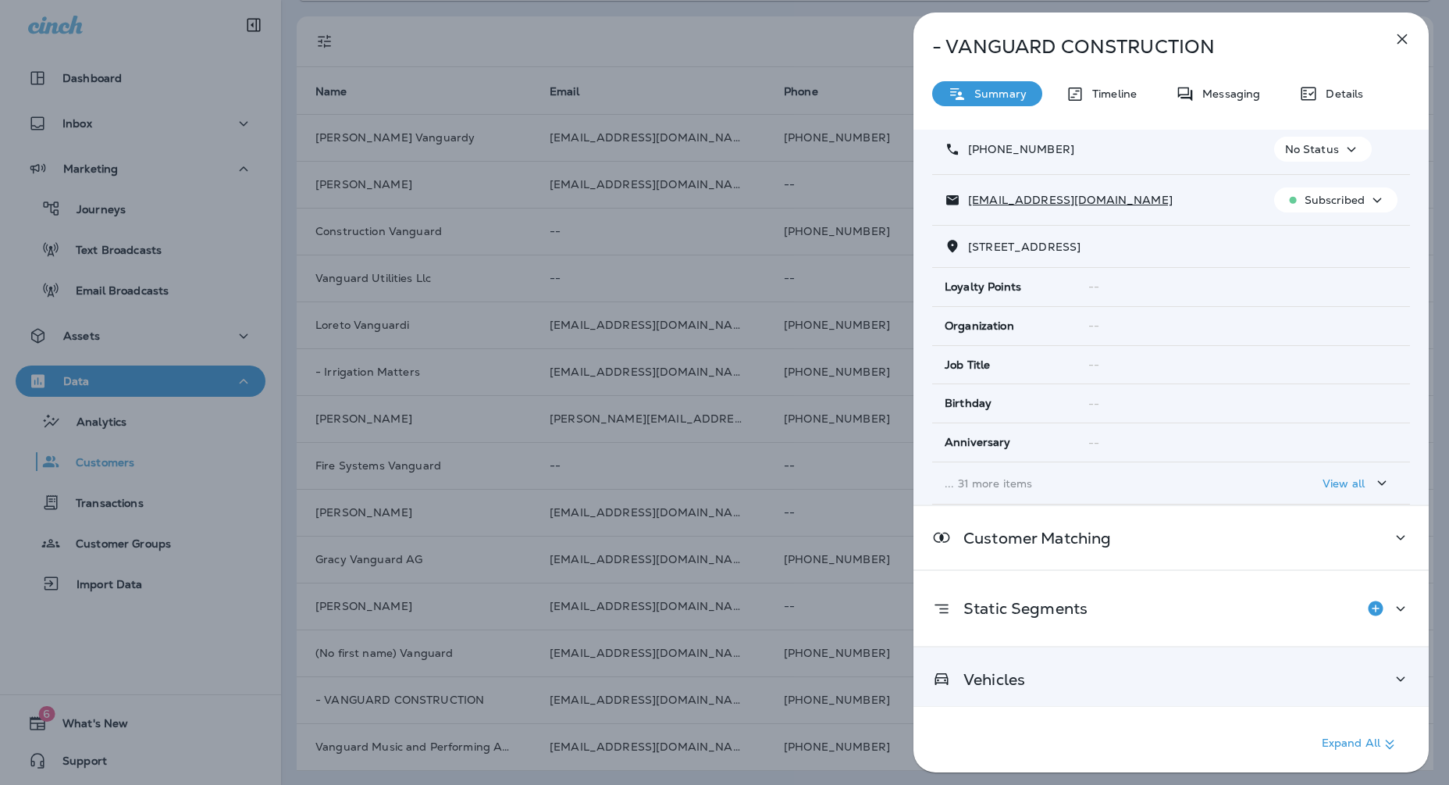
click at [1119, 650] on div "Vehicles" at bounding box center [1170, 678] width 515 height 63
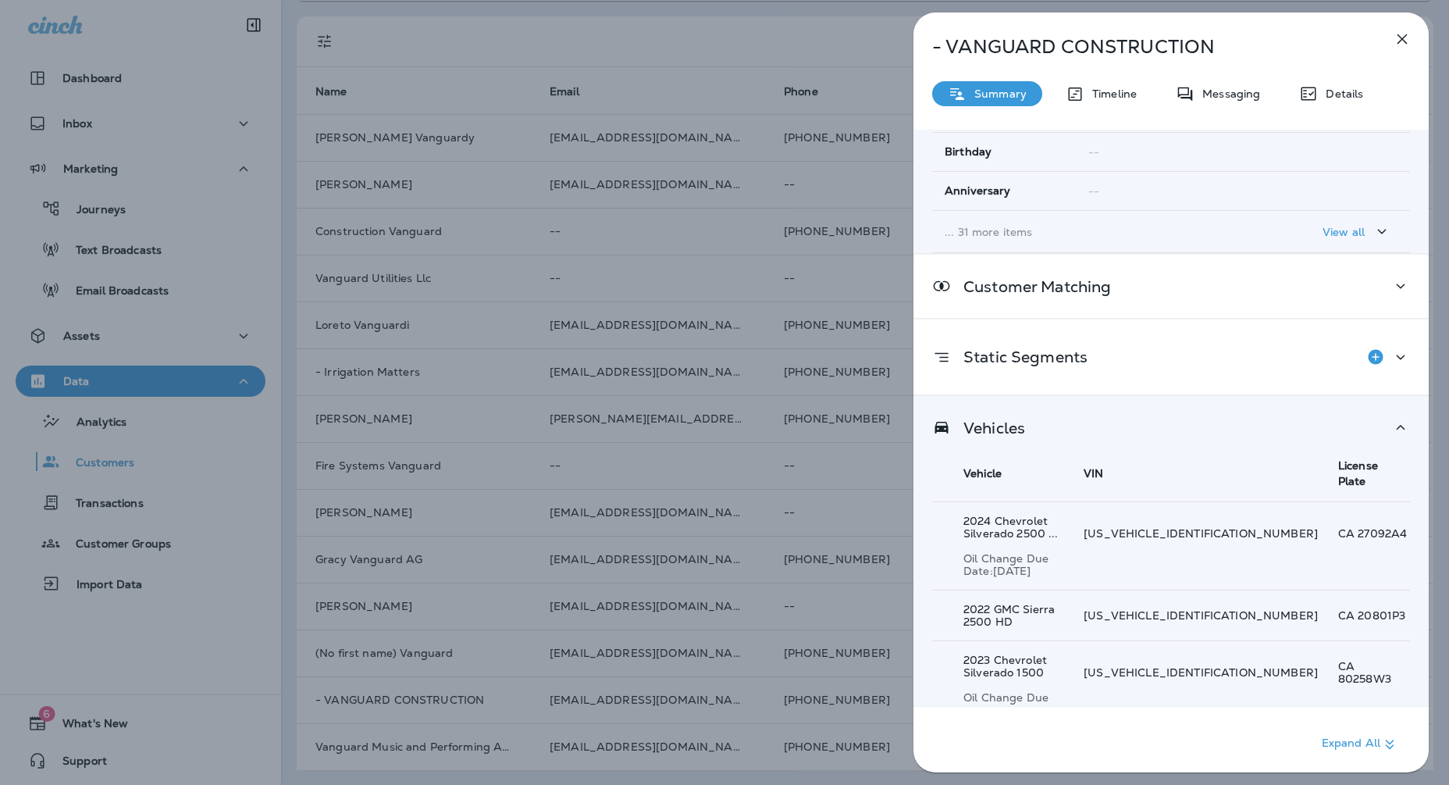
scroll to position [452, 0]
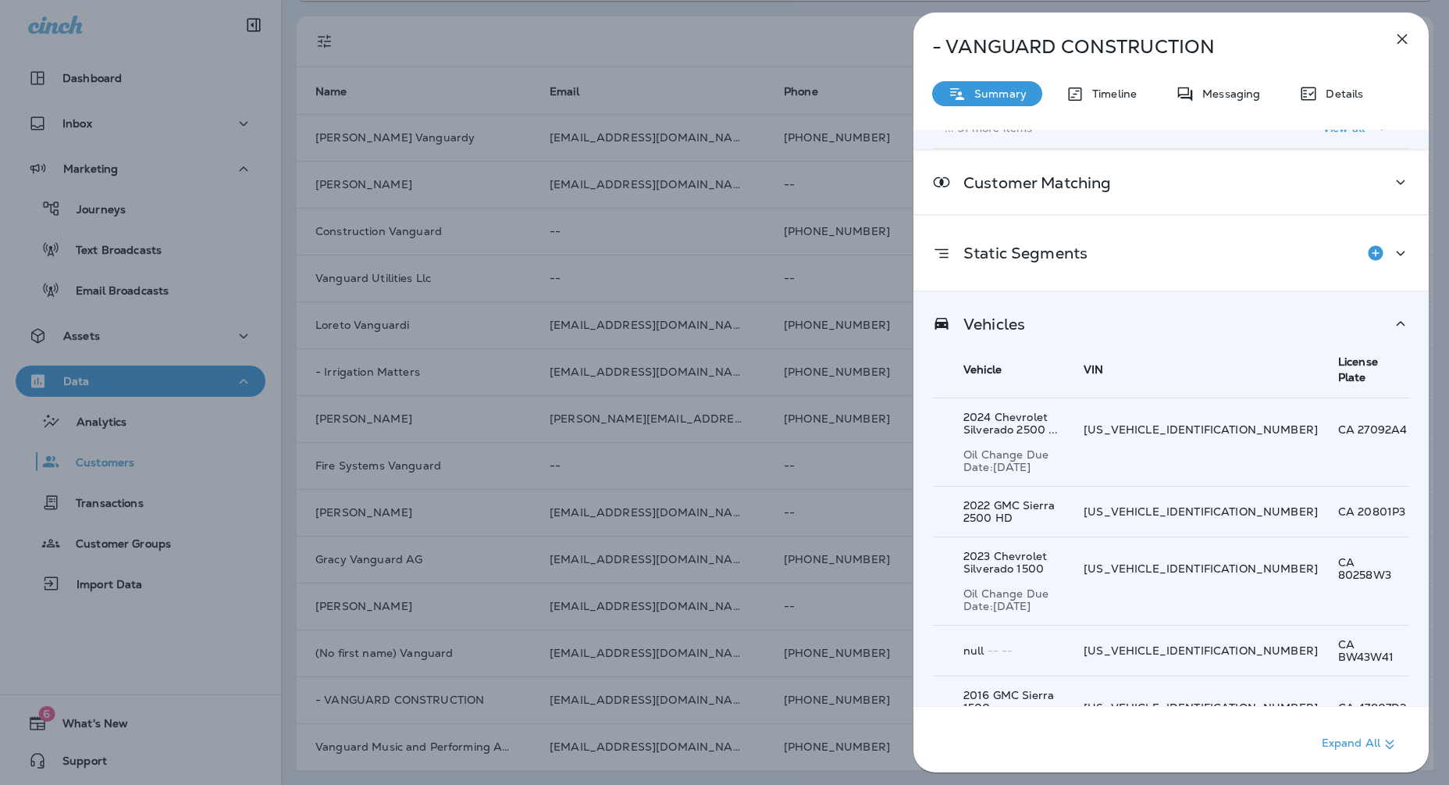
click at [1094, 730] on td "Show 102 more item(s)" at bounding box center [1171, 783] width 478 height 39
click at [1052, 730] on p "Show 102 more item(s)" at bounding box center [1022, 784] width 124 height 12
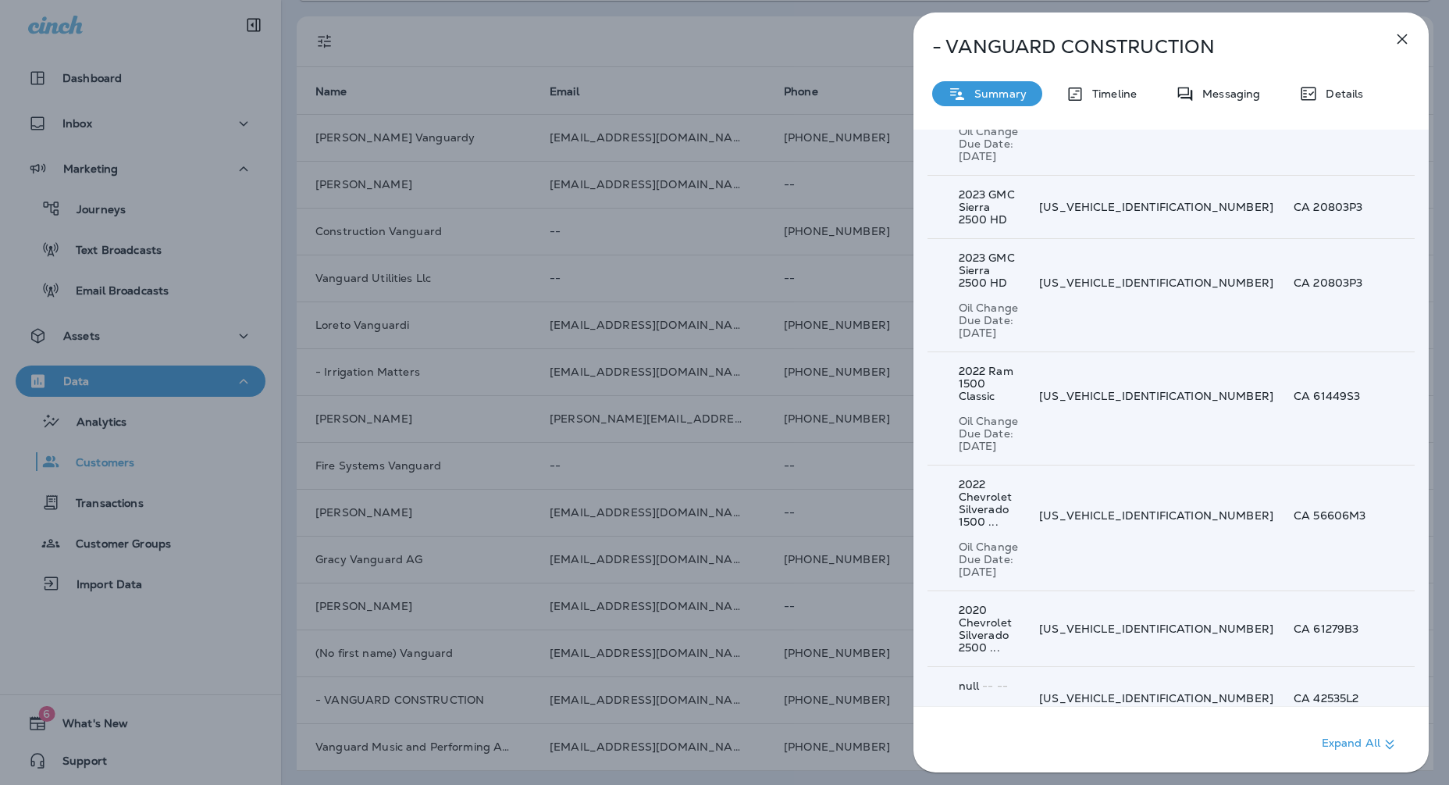
scroll to position [5644, 0]
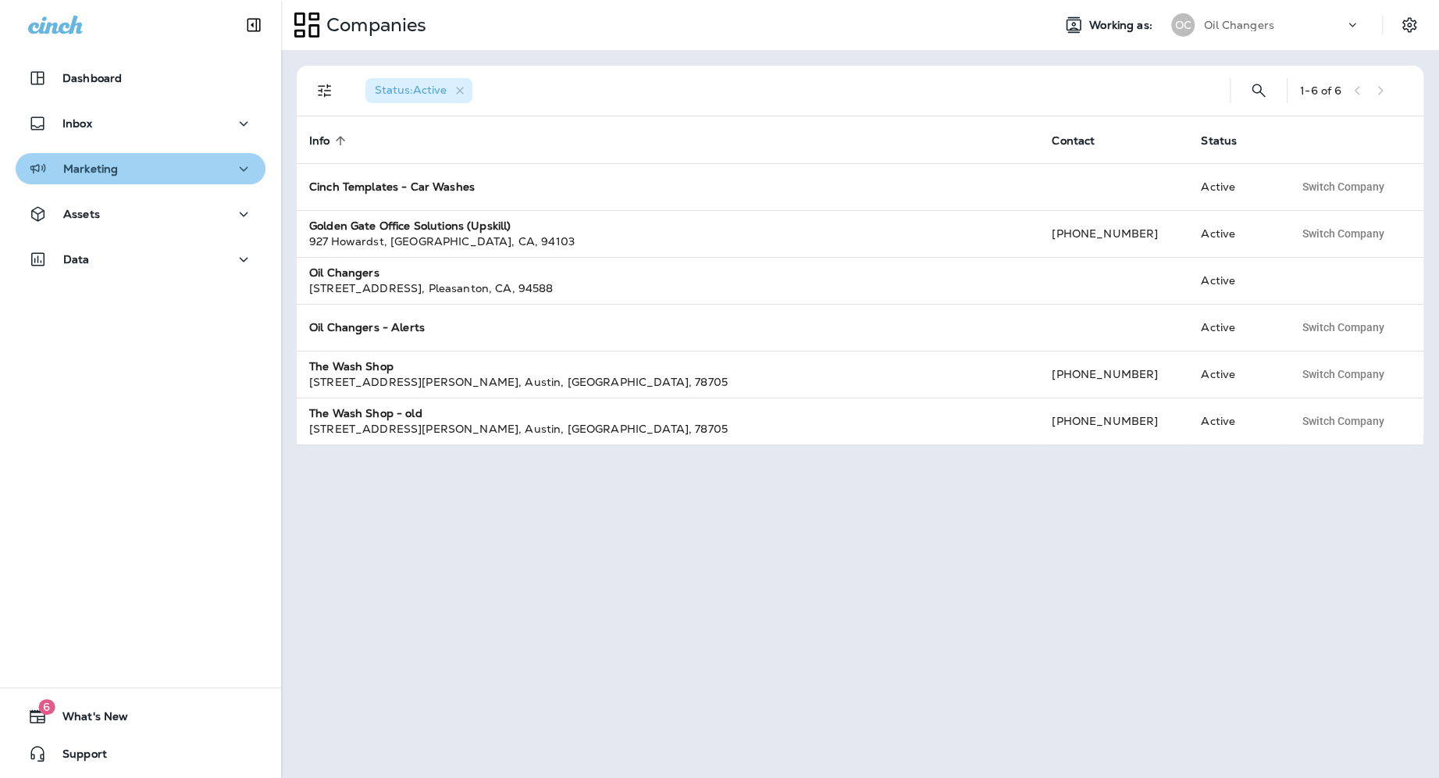
click at [103, 174] on p "Marketing" at bounding box center [90, 168] width 55 height 12
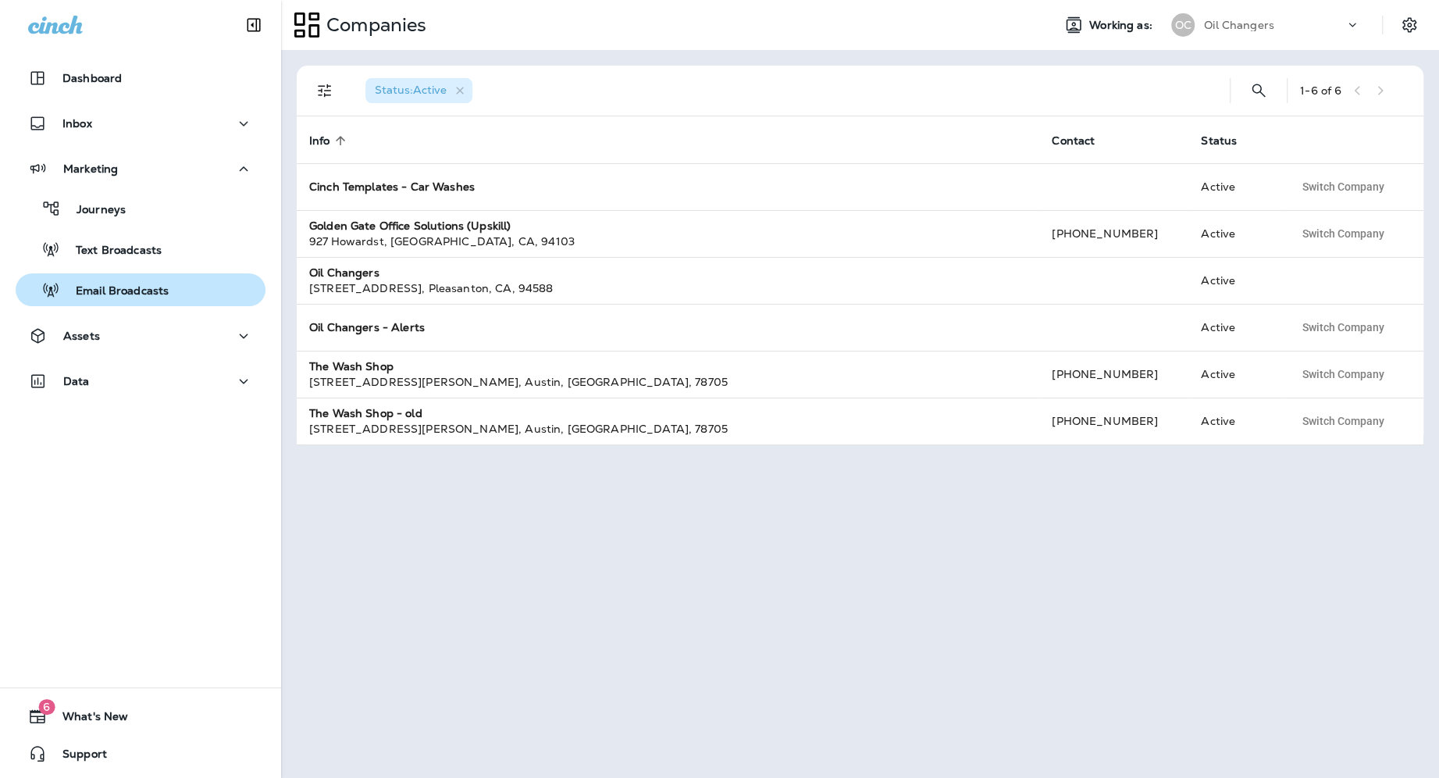
click at [119, 276] on button "Email Broadcasts" at bounding box center [141, 289] width 250 height 33
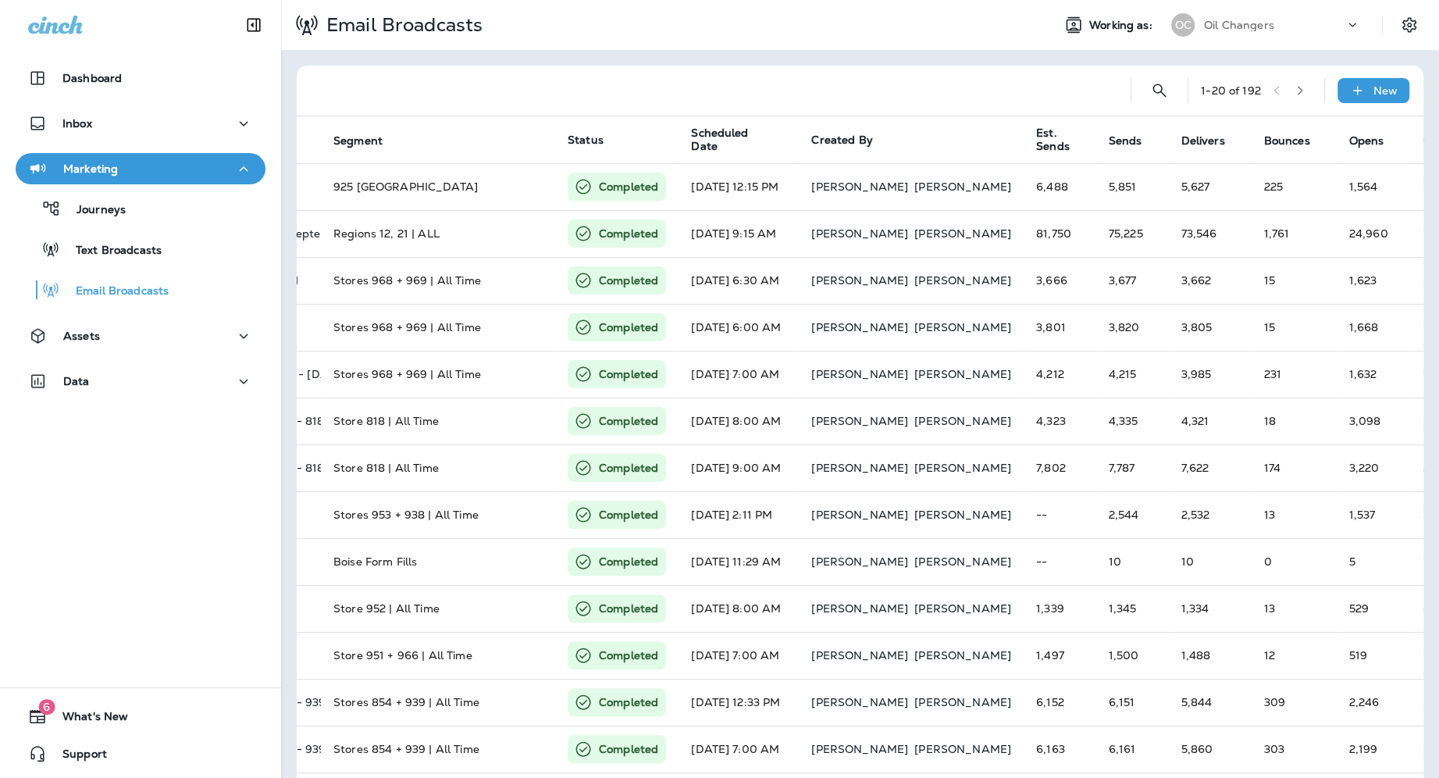
scroll to position [0, 301]
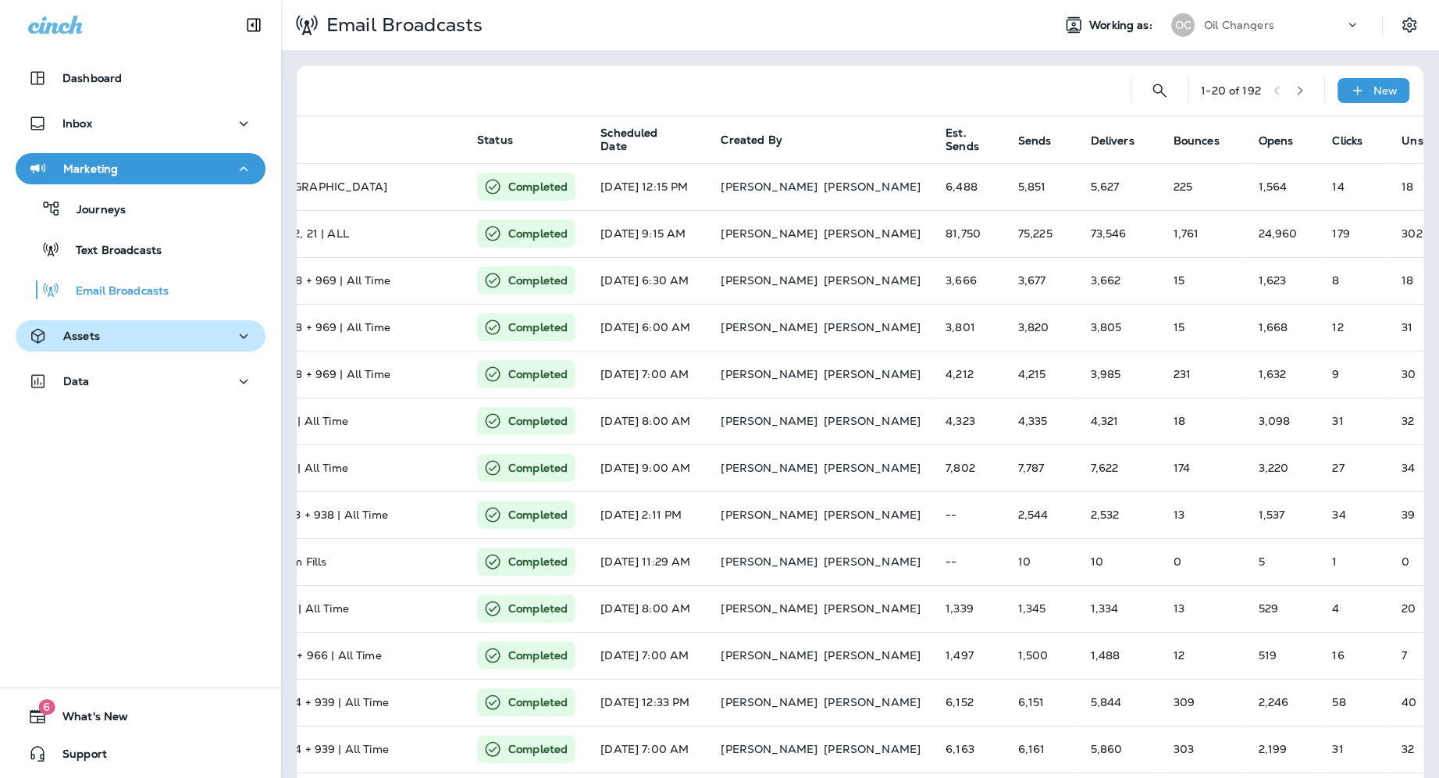
click at [127, 347] on button "Assets" at bounding box center [141, 335] width 250 height 31
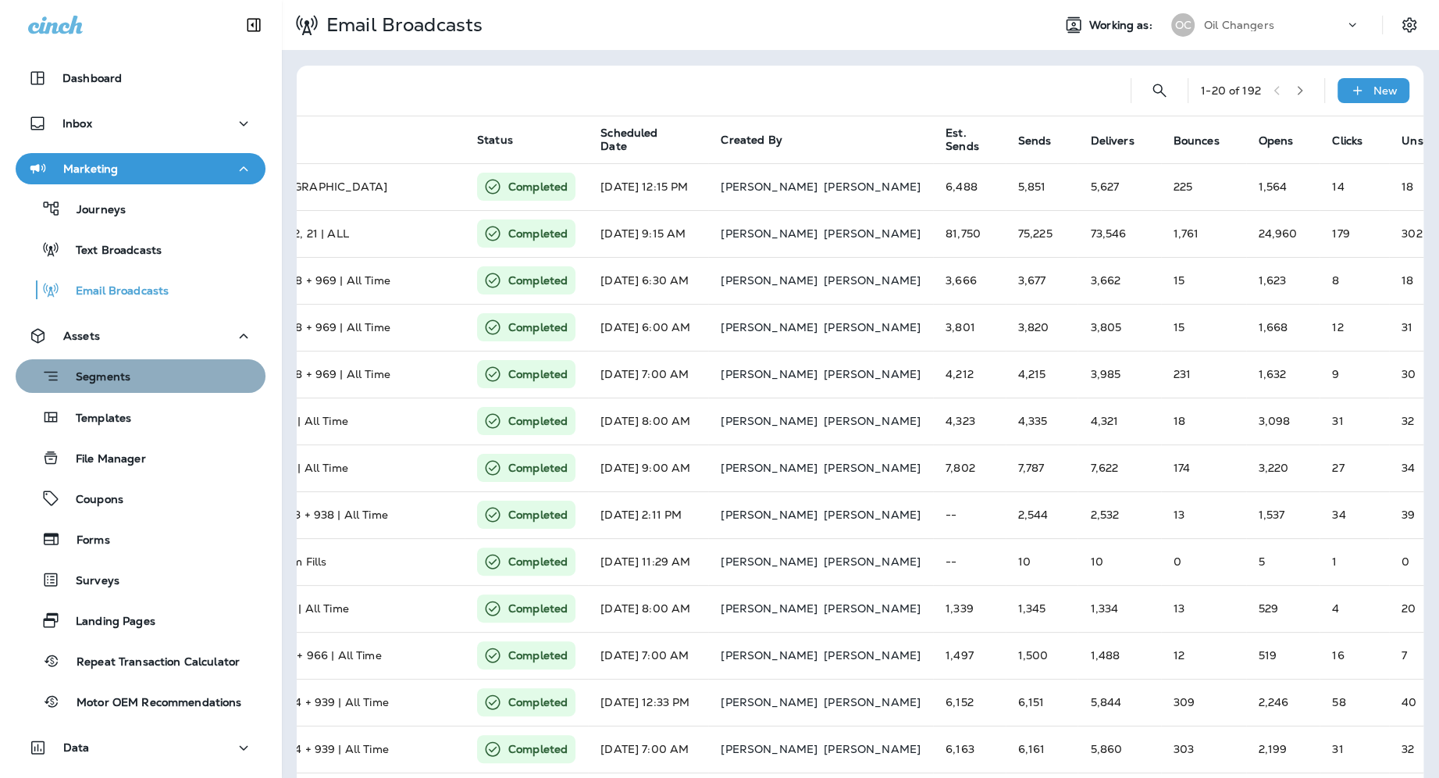
click at [137, 387] on div "Segments" at bounding box center [140, 376] width 237 height 24
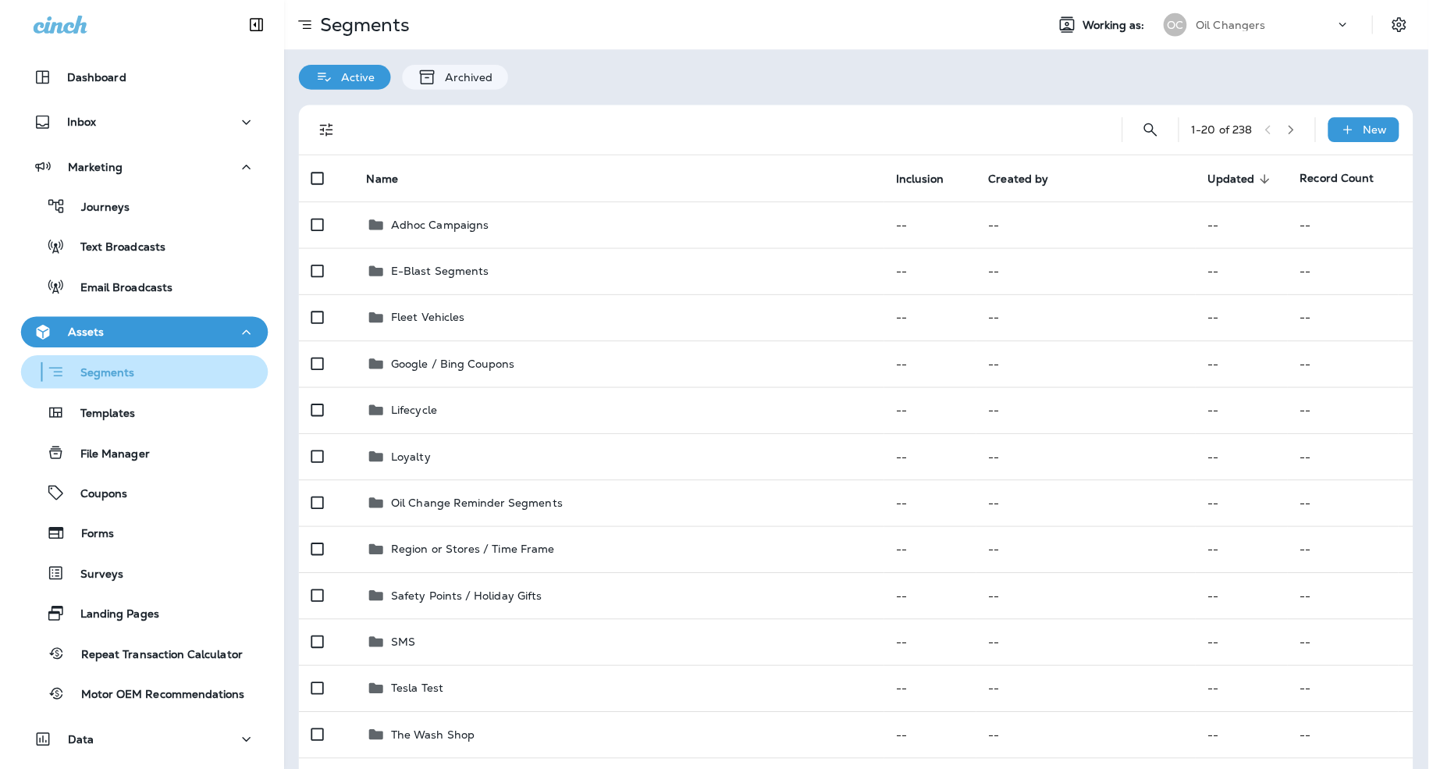
scroll to position [92, 0]
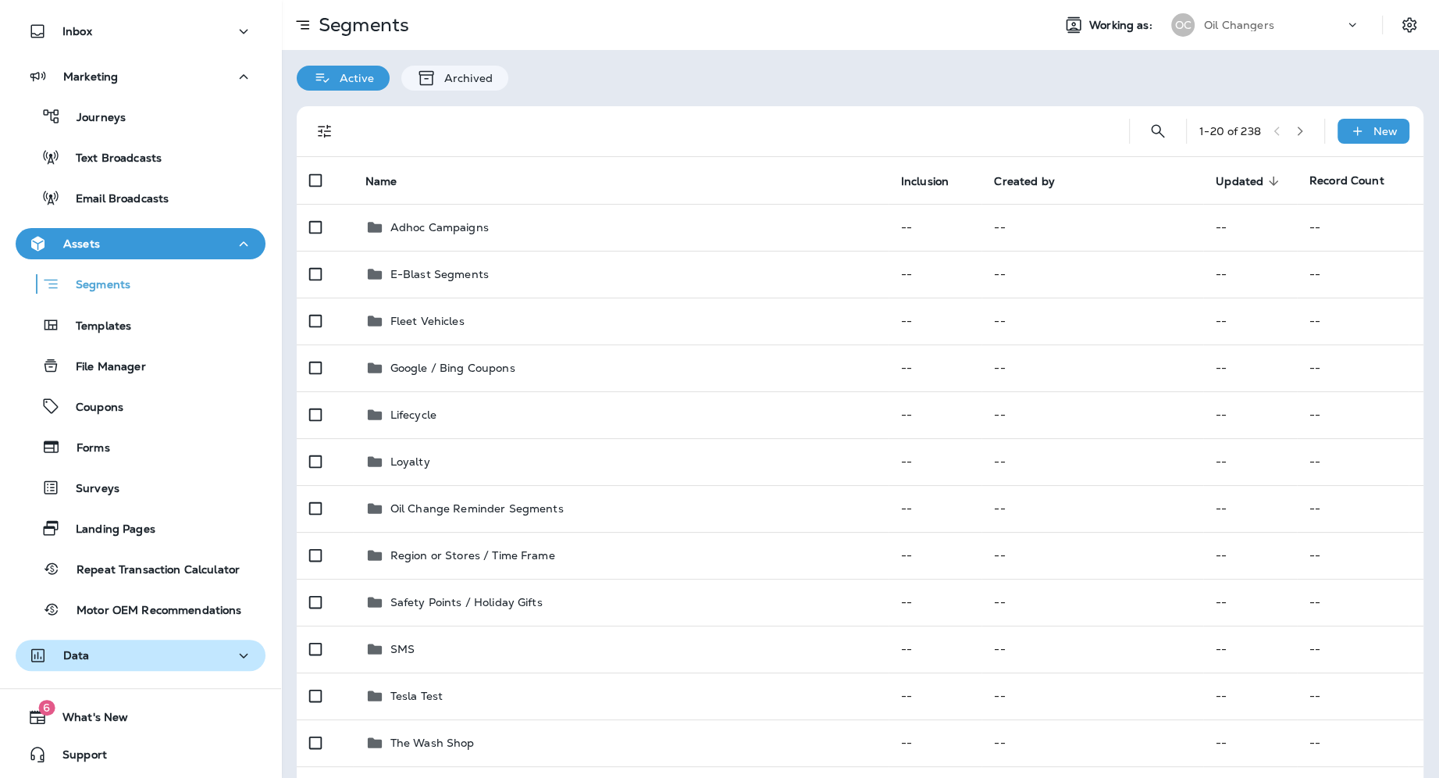
click at [120, 663] on div "Data" at bounding box center [140, 656] width 225 height 20
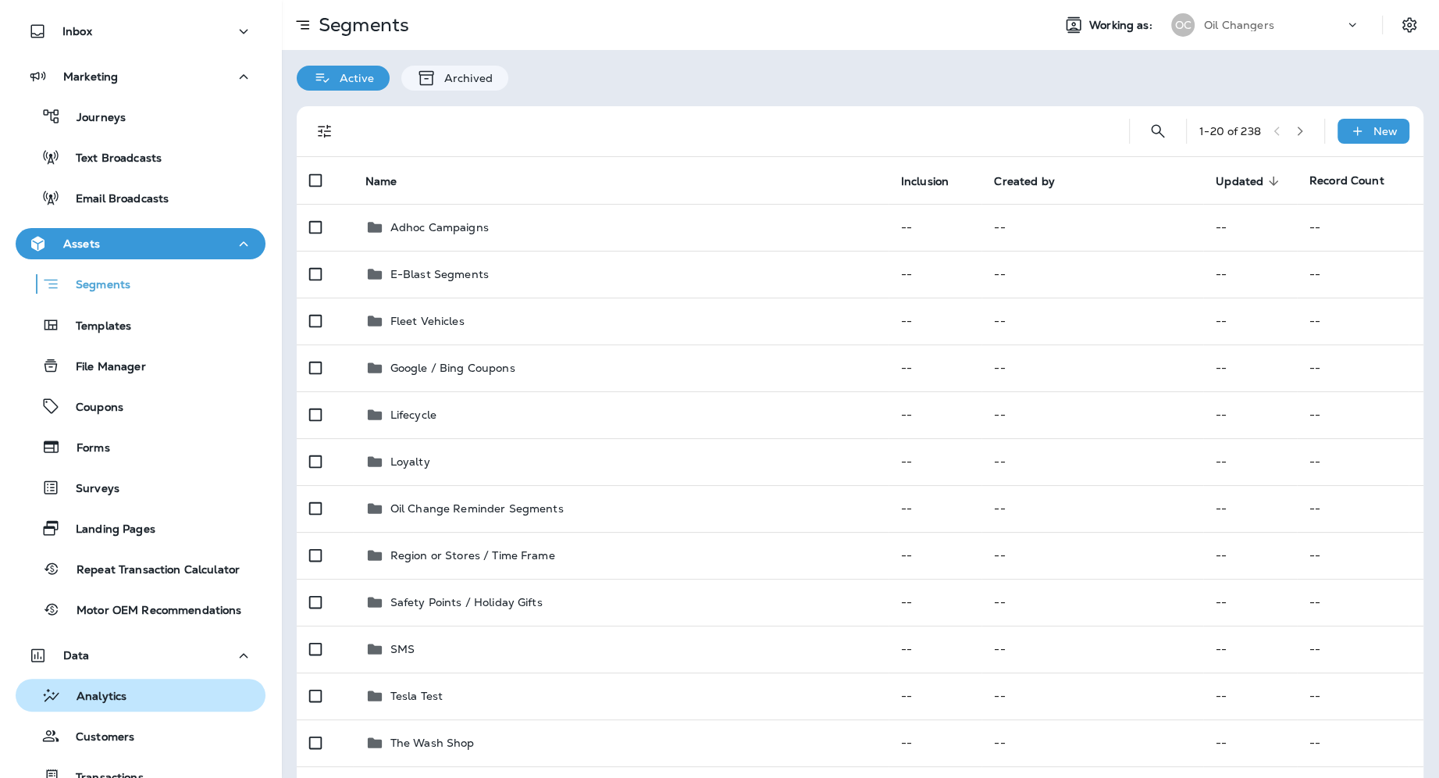
click at [121, 695] on p "Analytics" at bounding box center [94, 696] width 66 height 15
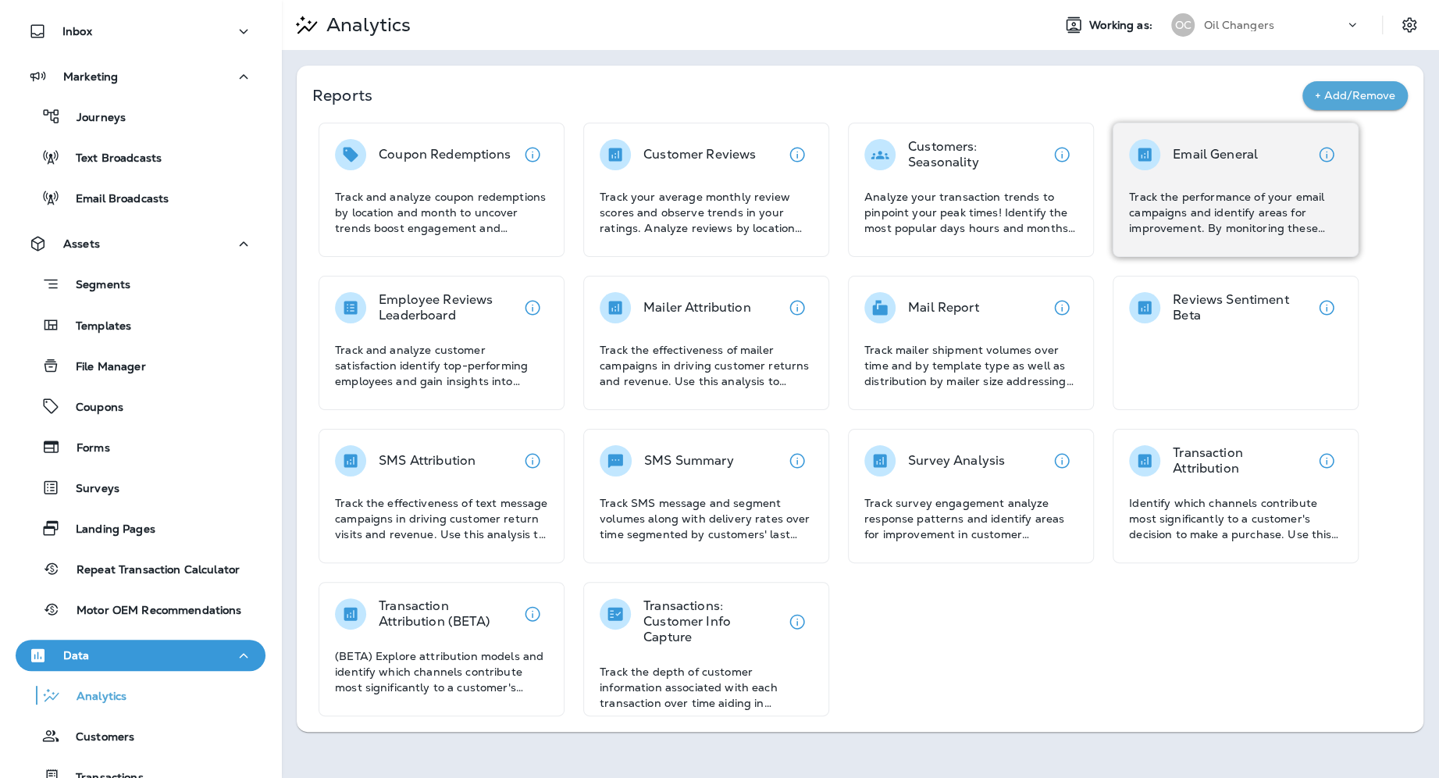
click at [1266, 232] on p "Track the performance of your email campaigns and identify areas for improvemen…" at bounding box center [1235, 212] width 213 height 47
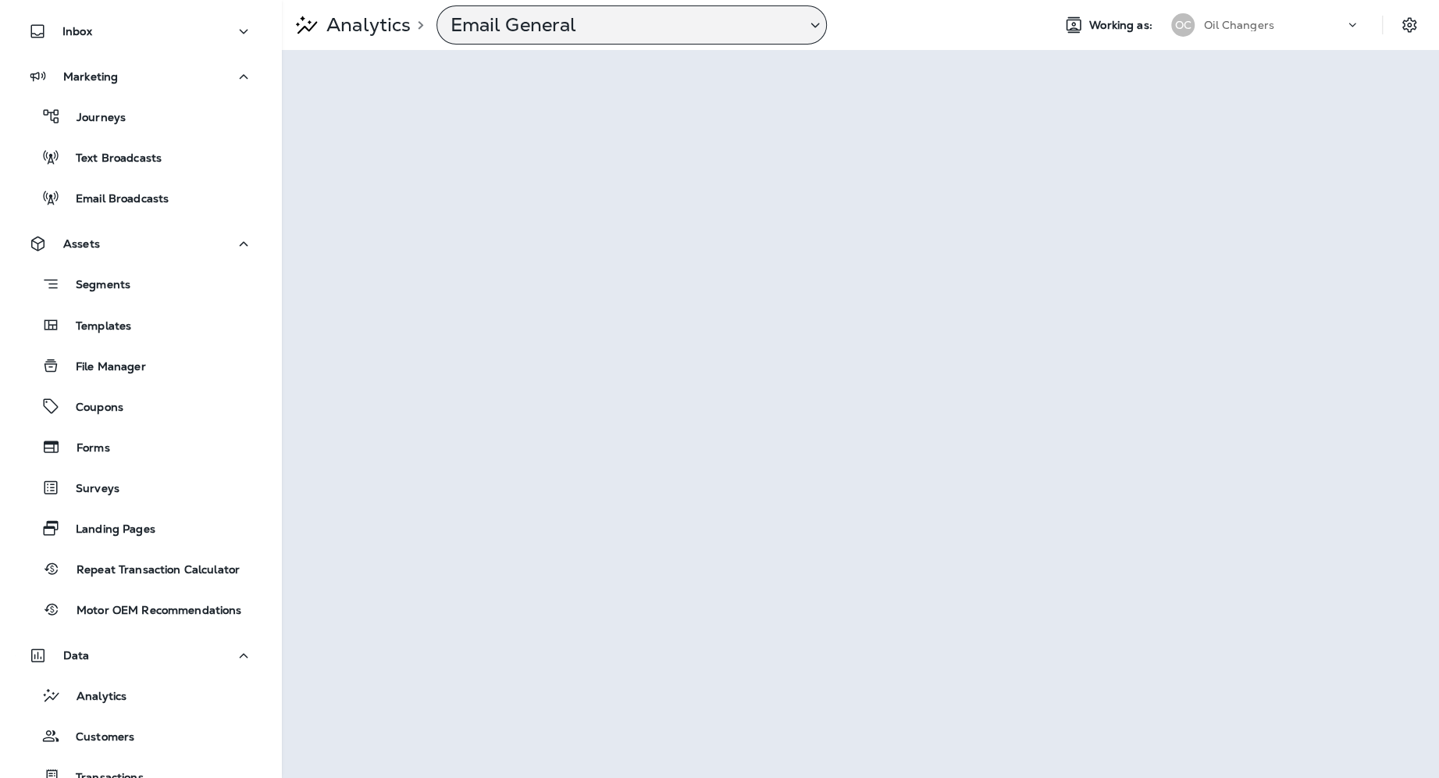
click at [546, 42] on div "Email General" at bounding box center [631, 24] width 390 height 39
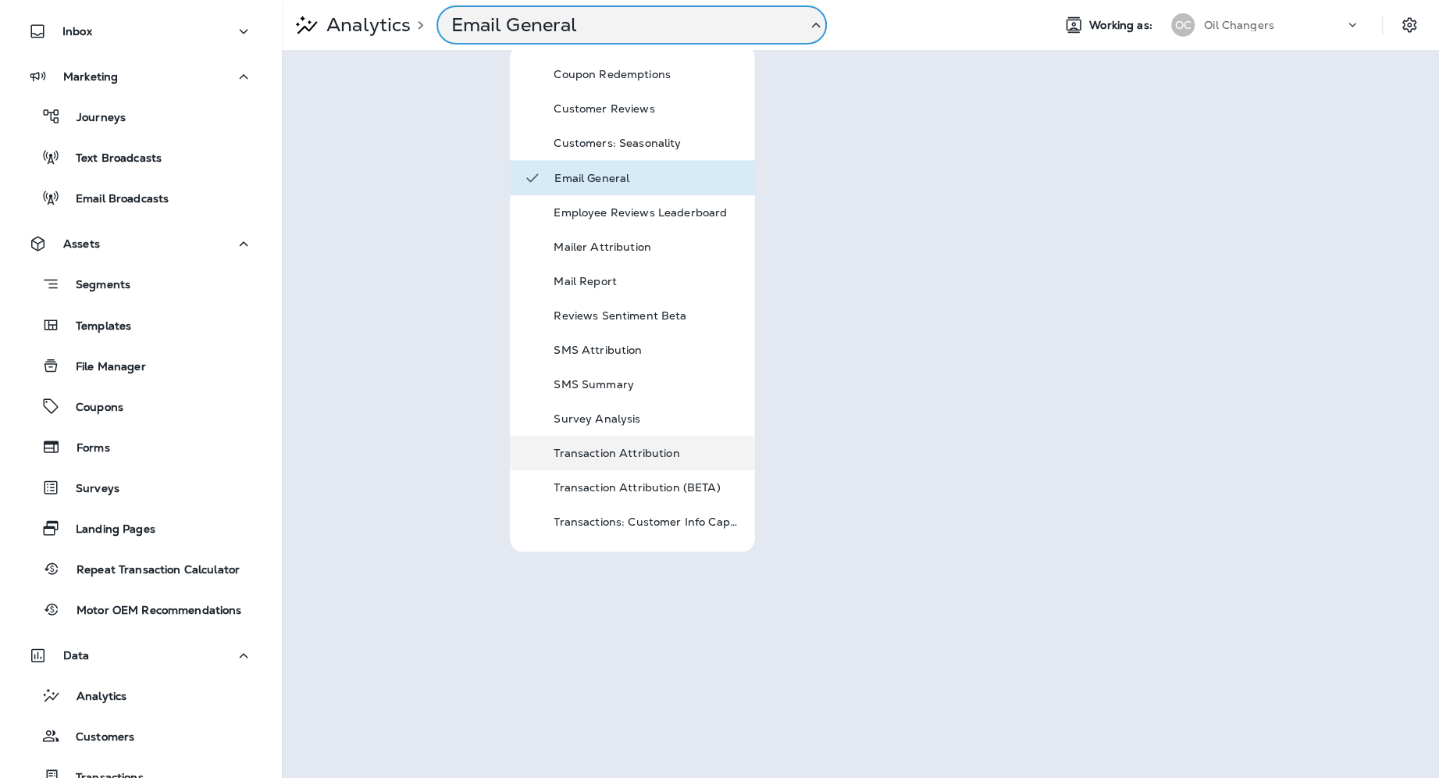
click at [707, 464] on div "Transaction Attribution" at bounding box center [632, 453] width 244 height 34
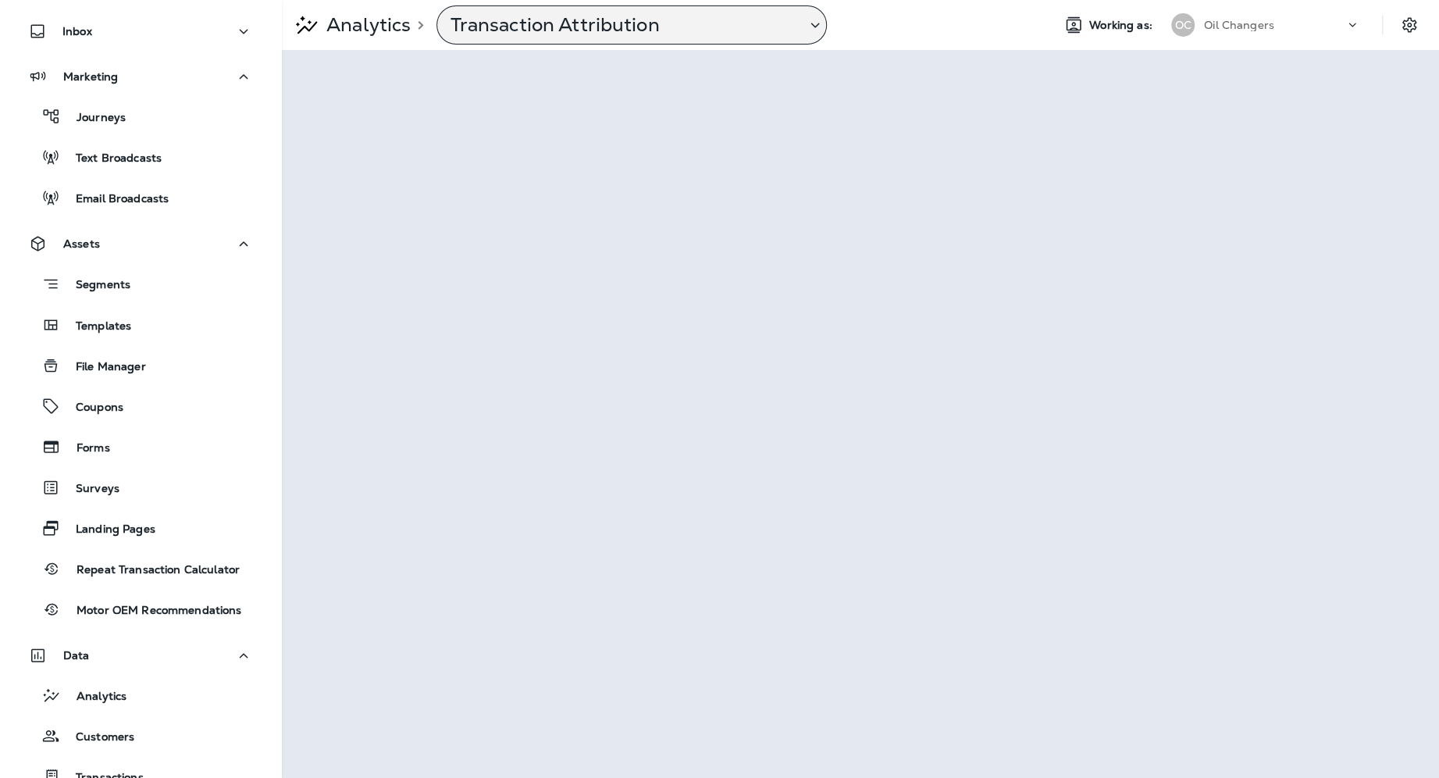
click at [628, 20] on p "Transaction Attribution" at bounding box center [622, 24] width 344 height 23
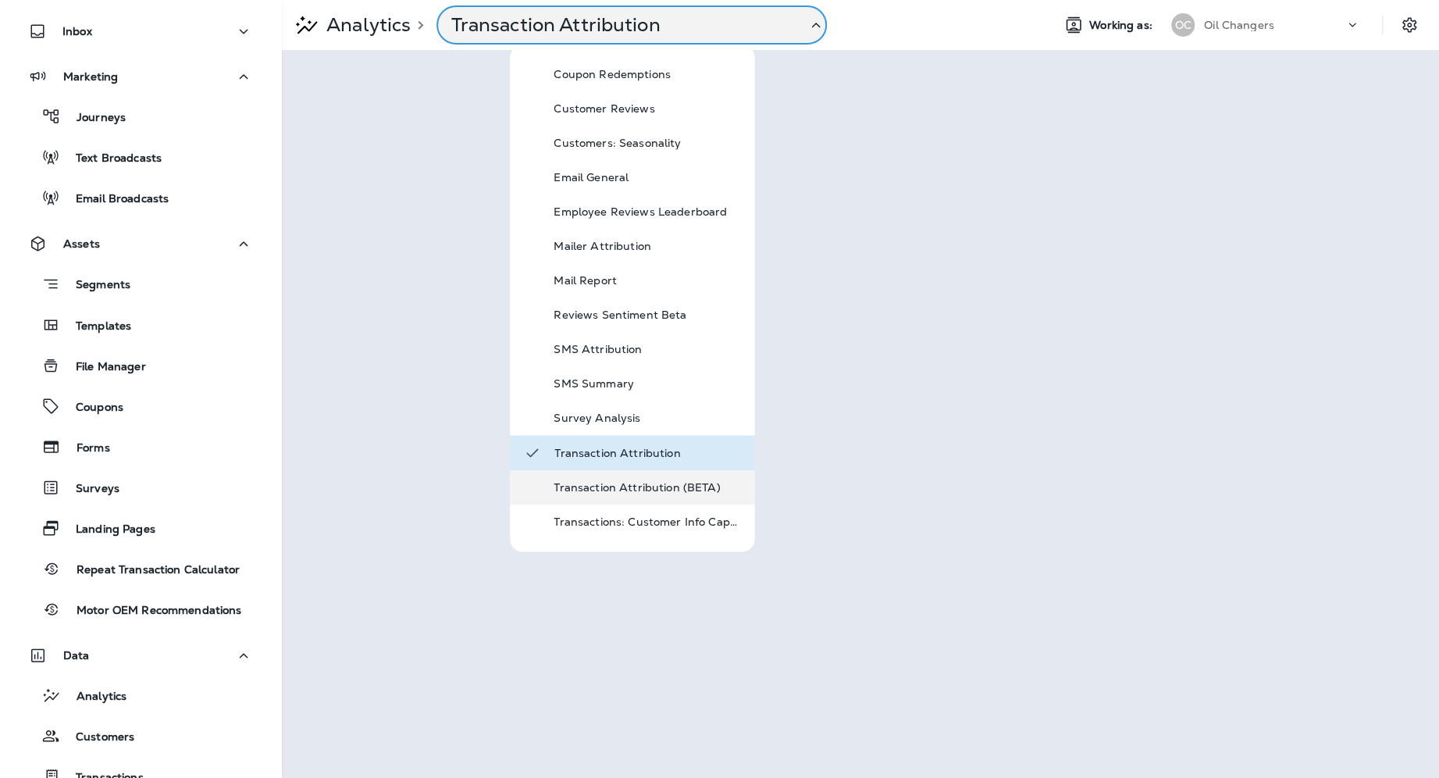
click at [665, 502] on div "Transaction Attribution (BETA)" at bounding box center [632, 487] width 244 height 34
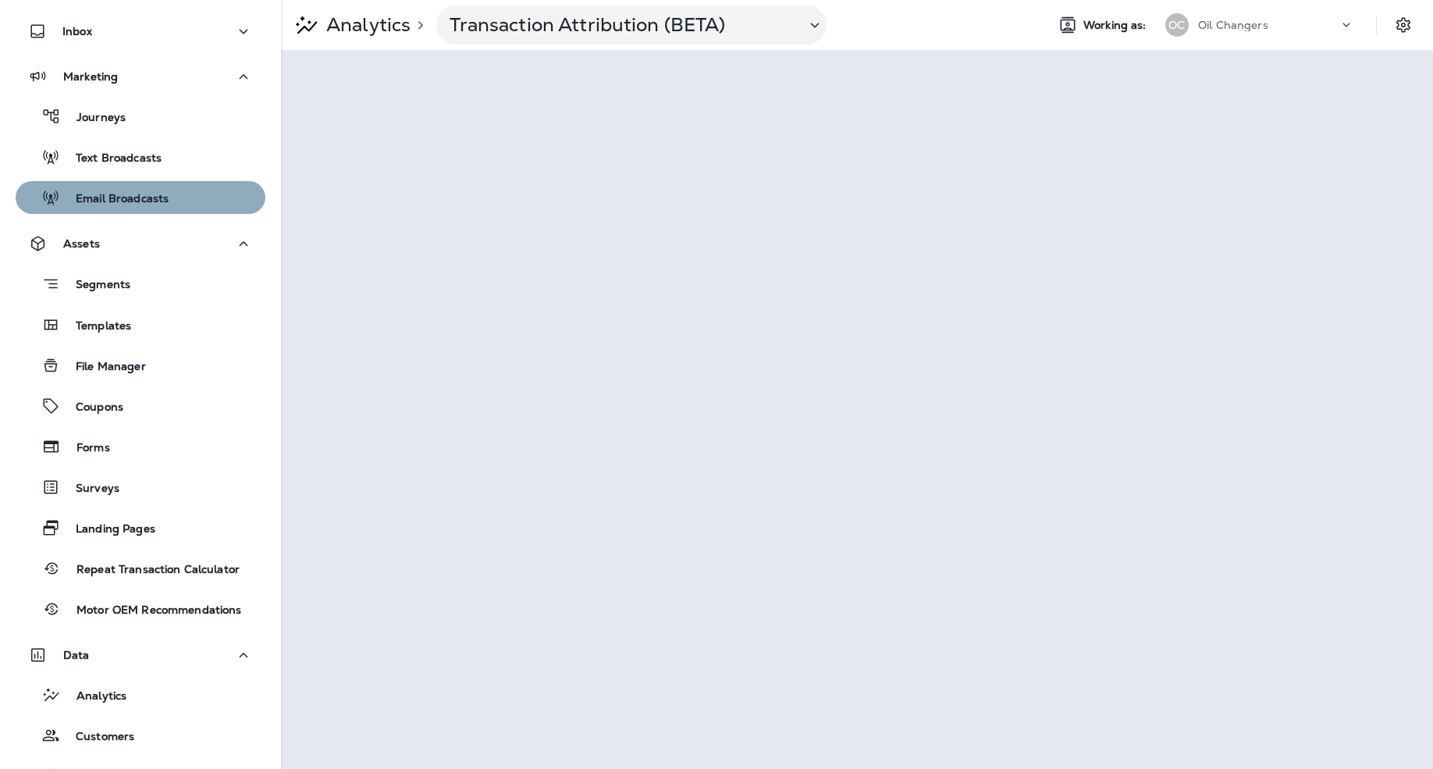
click at [183, 190] on div "Email Broadcasts" at bounding box center [140, 197] width 237 height 23
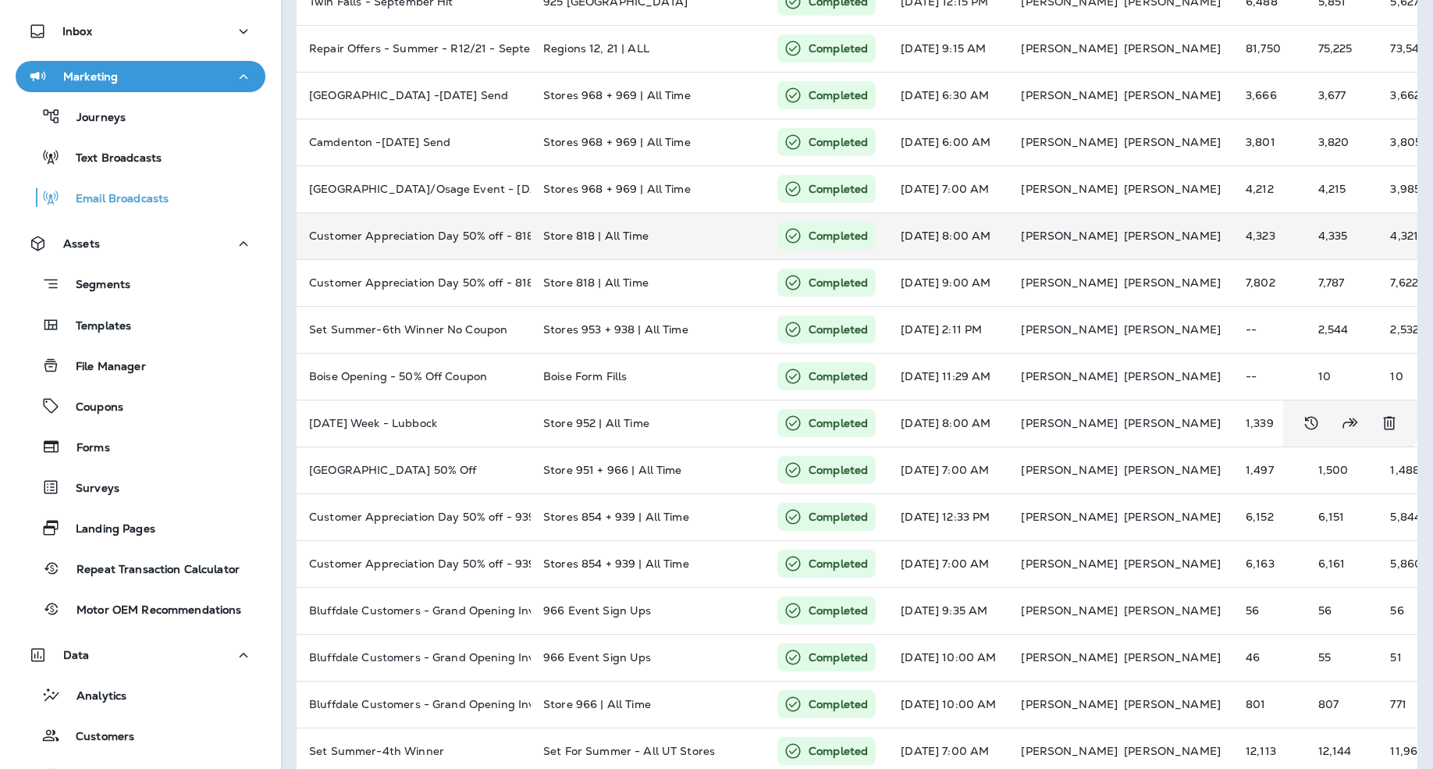
scroll to position [347, 0]
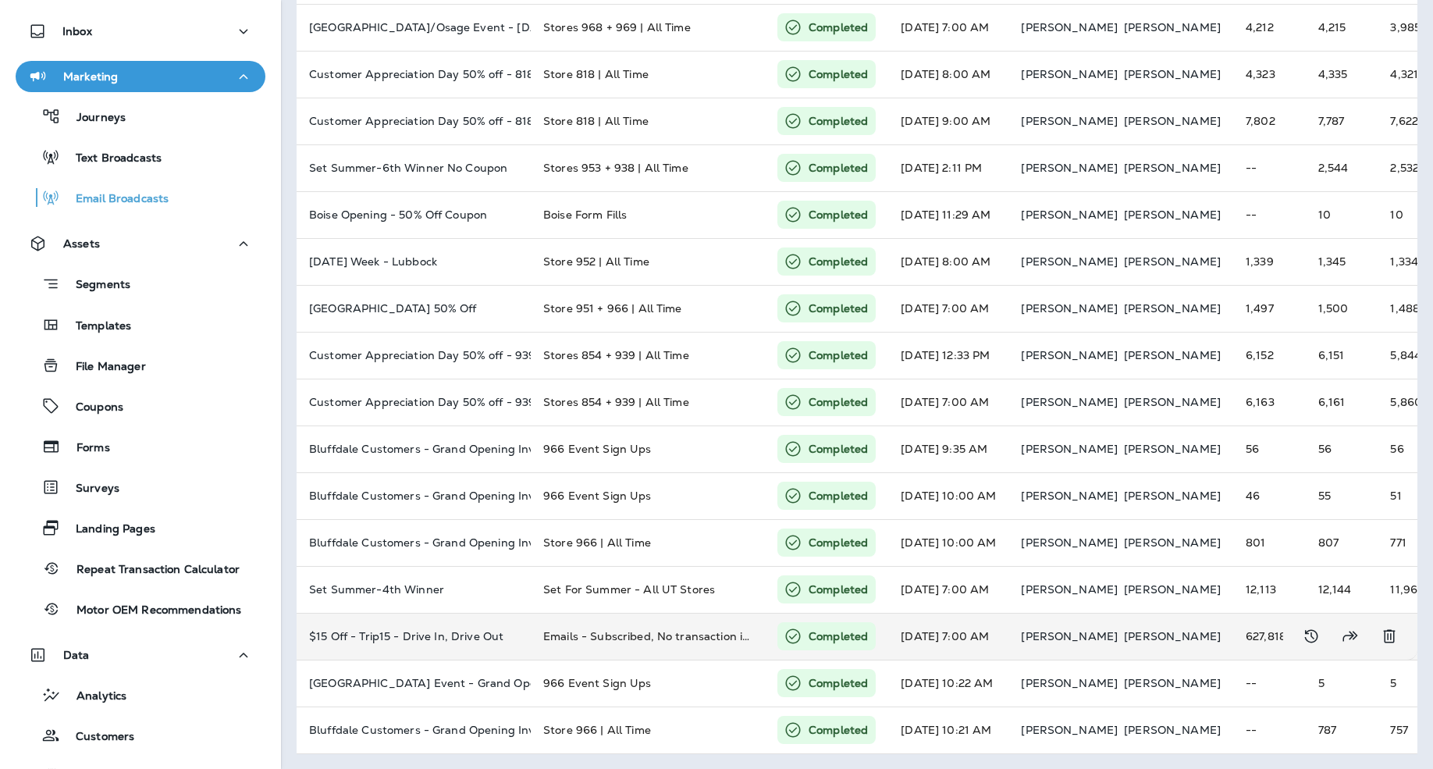
click at [998, 639] on td "Jun 18, 2025 7:00 AM" at bounding box center [948, 636] width 120 height 47
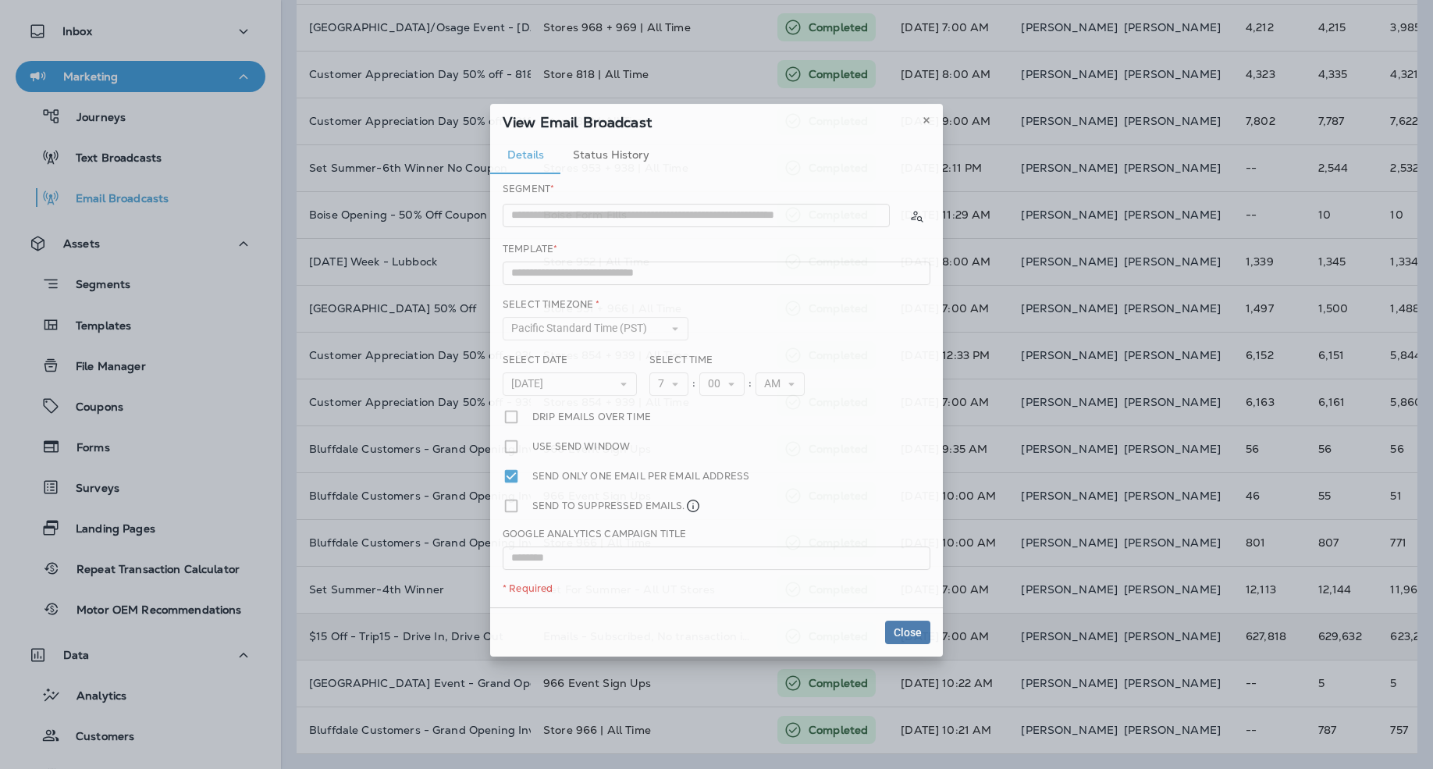
type input "**********"
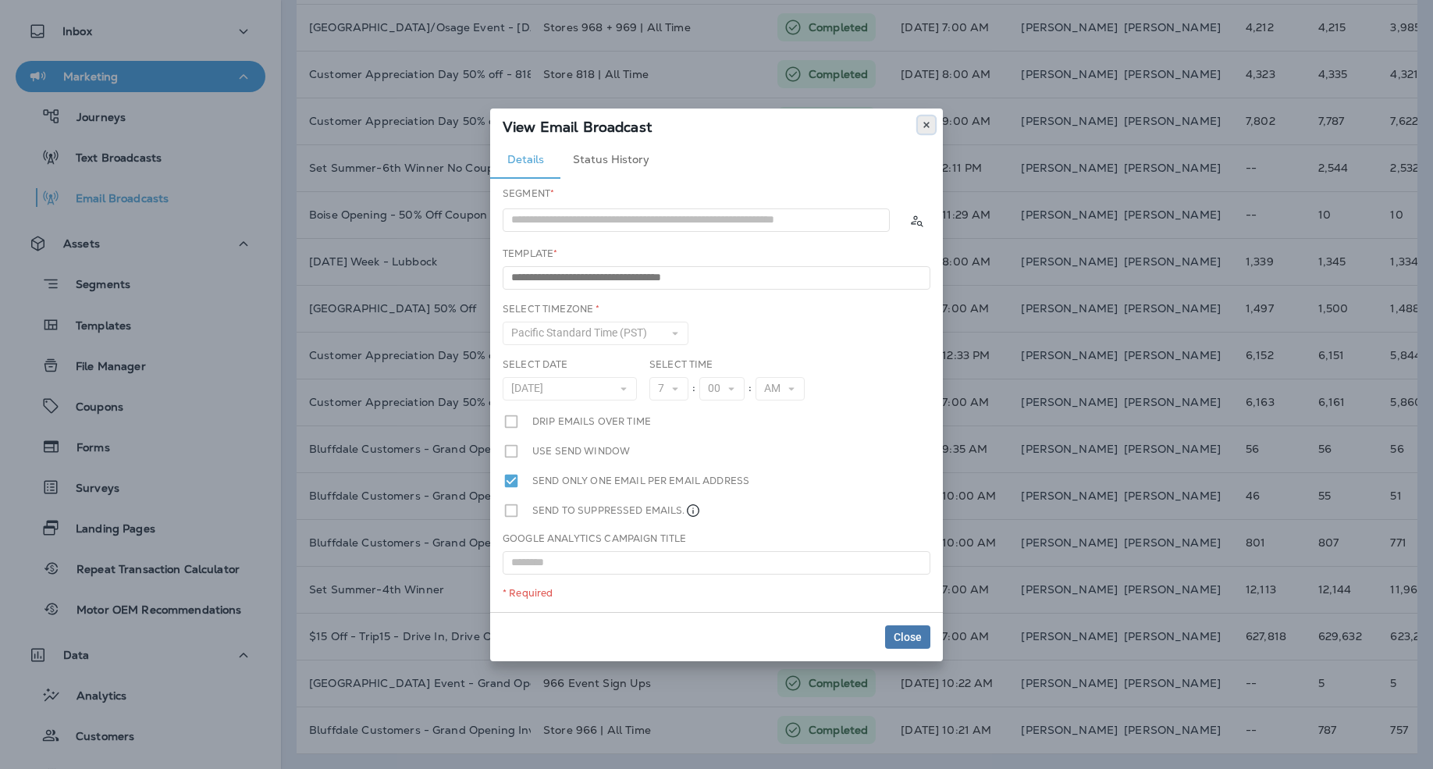
click at [922, 126] on icon at bounding box center [926, 124] width 9 height 9
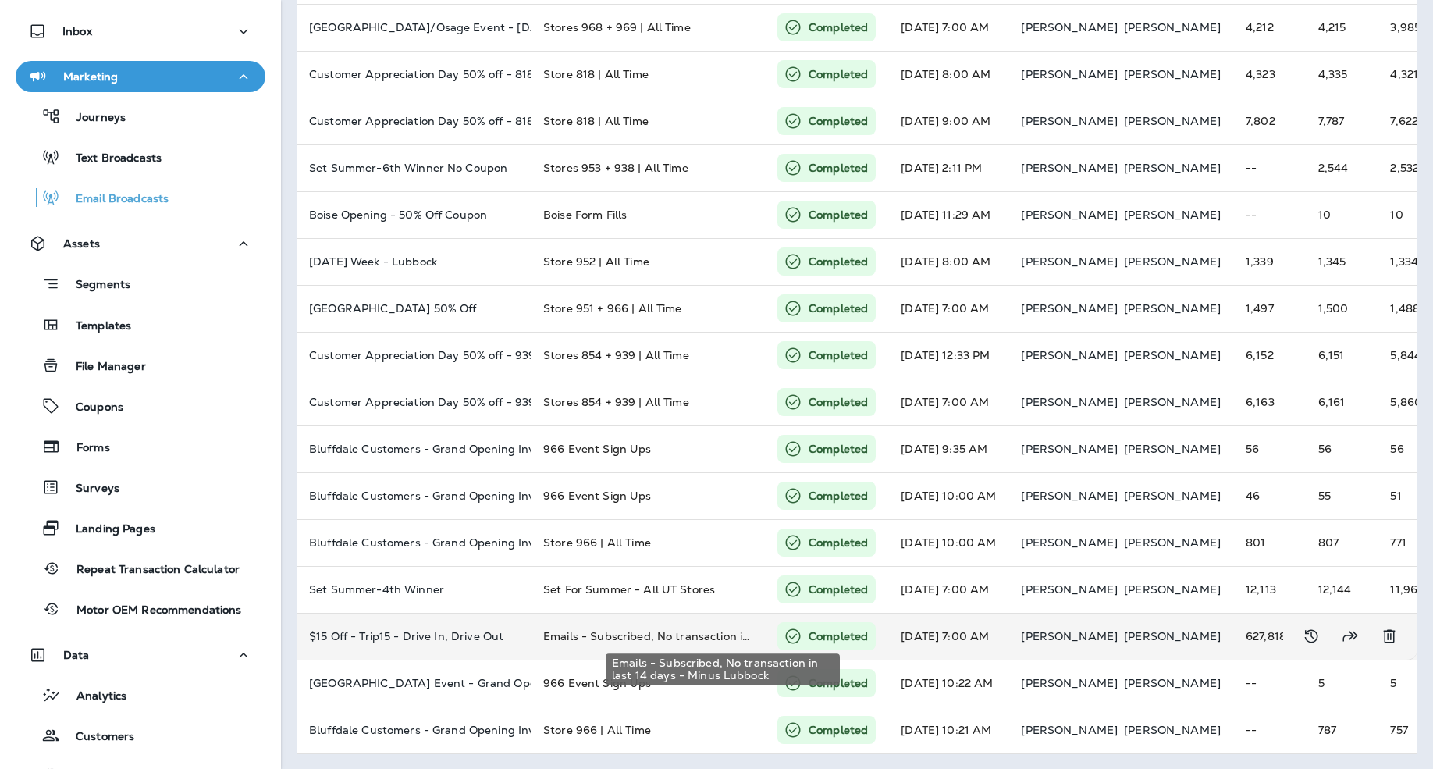
click at [671, 635] on span "Emails - Subscribed, No transaction in last 14 days - Minus Lubbock" at bounding box center [726, 636] width 366 height 14
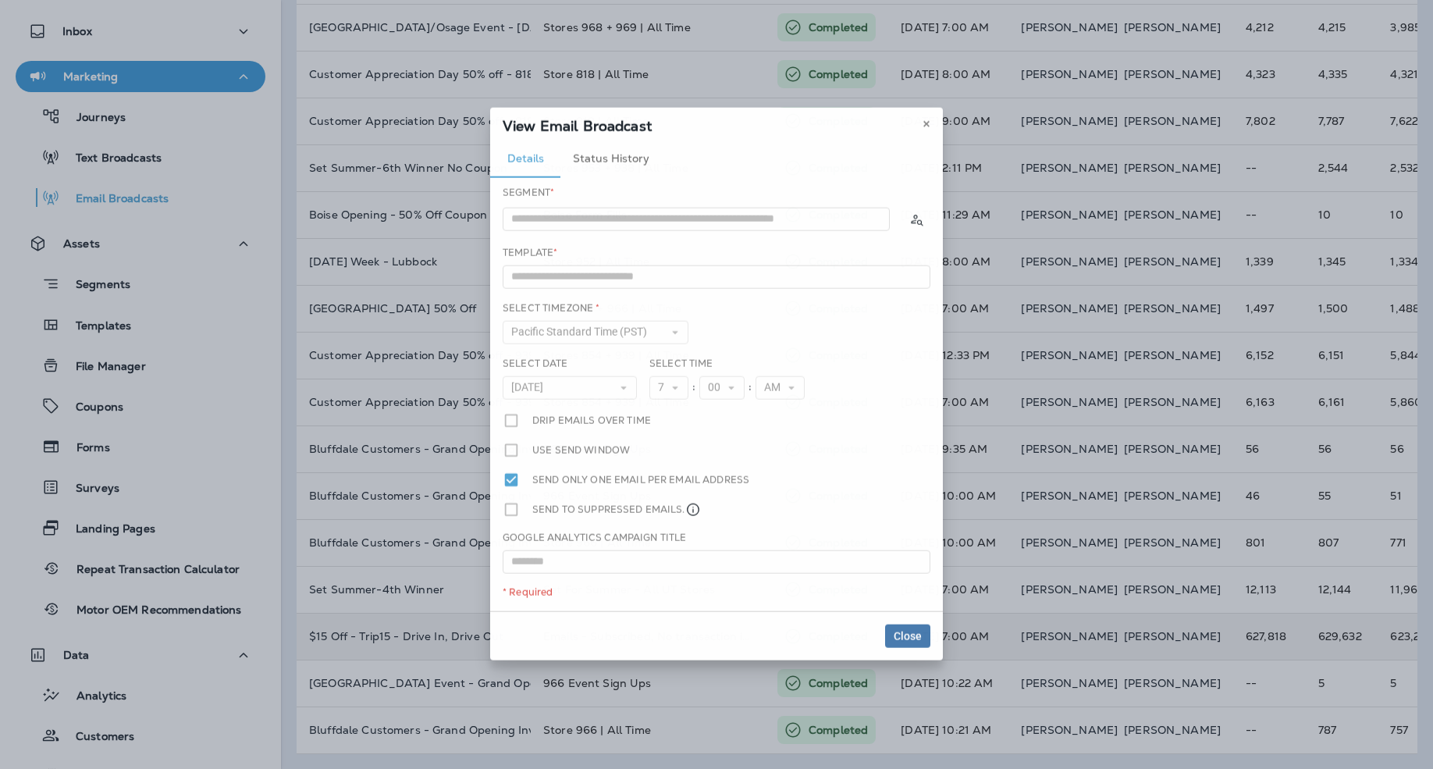
type input "**********"
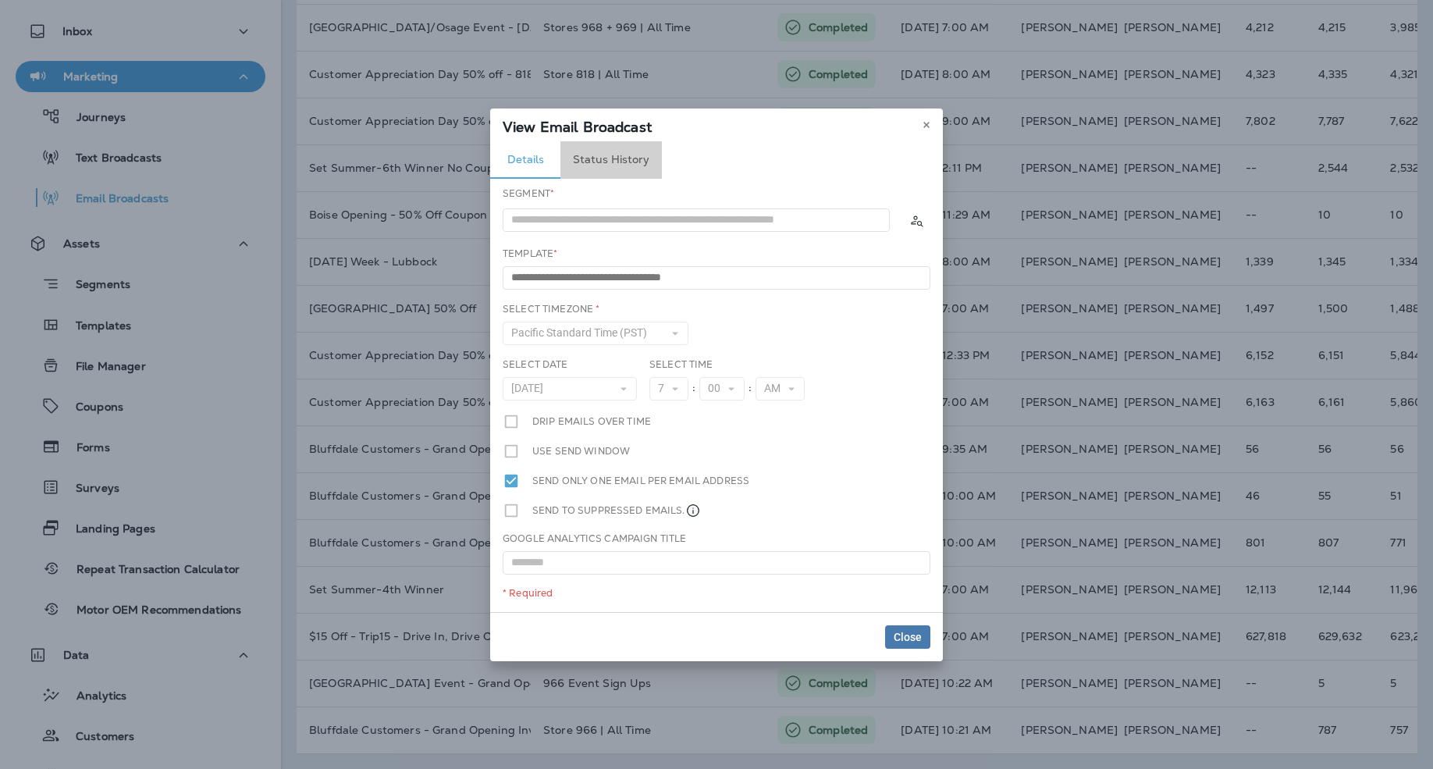
click at [635, 151] on button "Status History" at bounding box center [611, 159] width 101 height 37
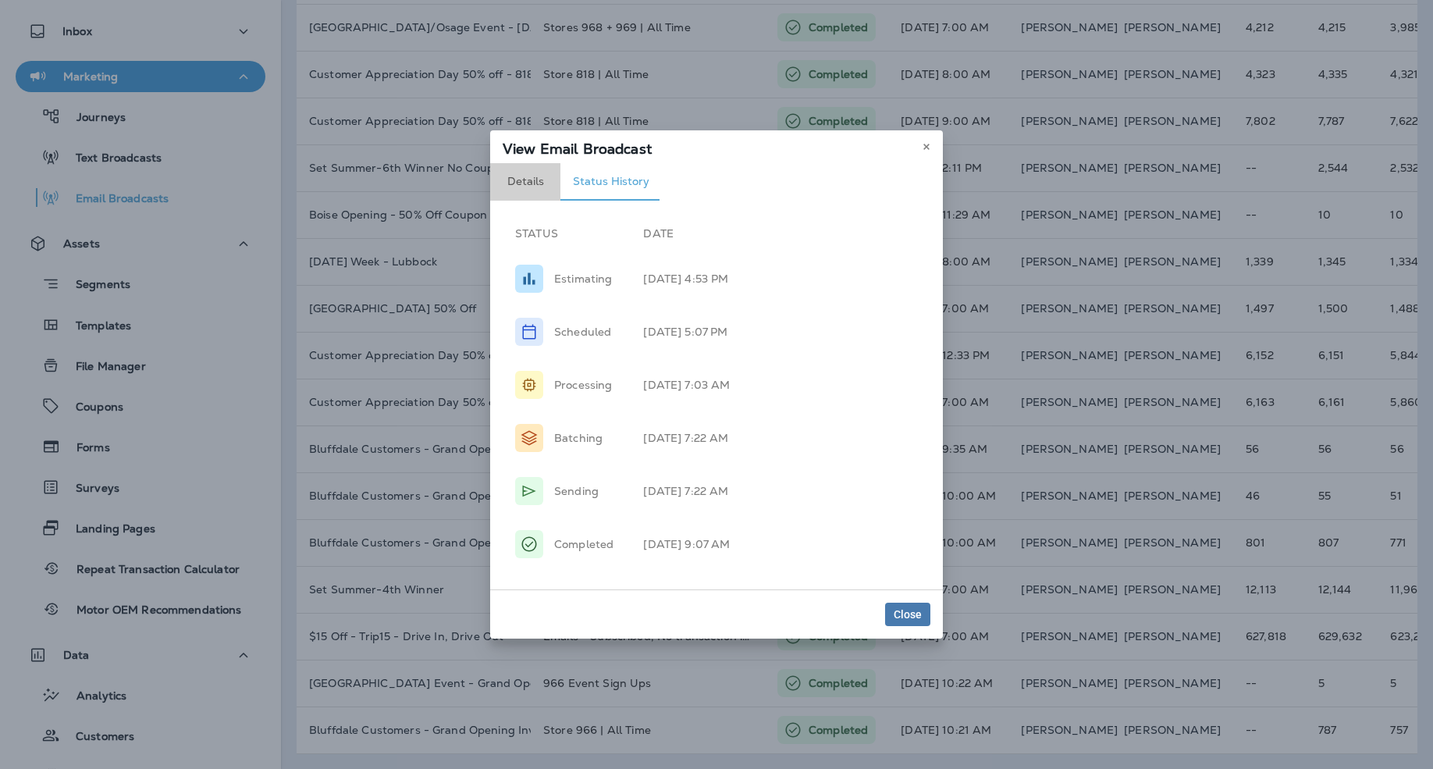
click at [518, 180] on button "Details" at bounding box center [525, 181] width 70 height 37
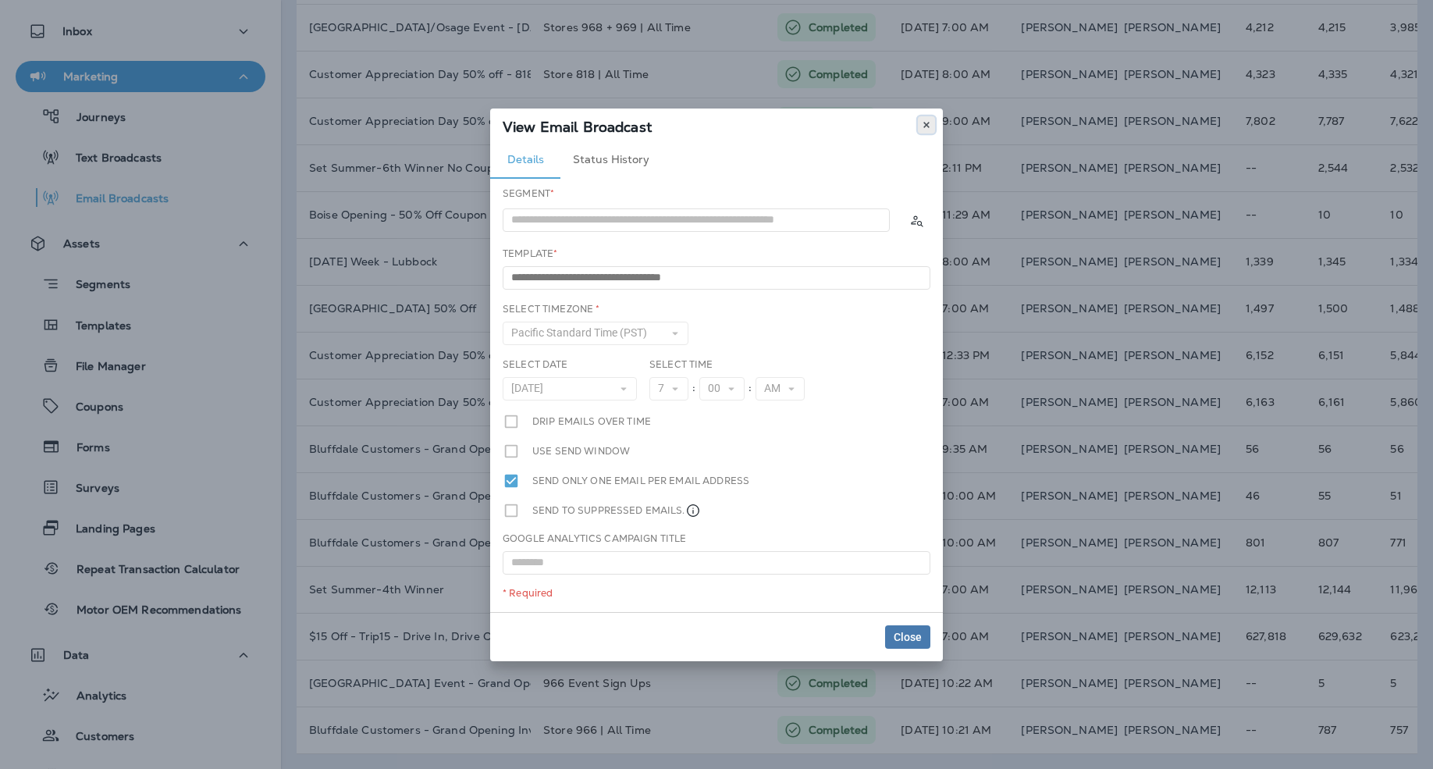
click at [927, 123] on use at bounding box center [926, 125] width 5 height 6
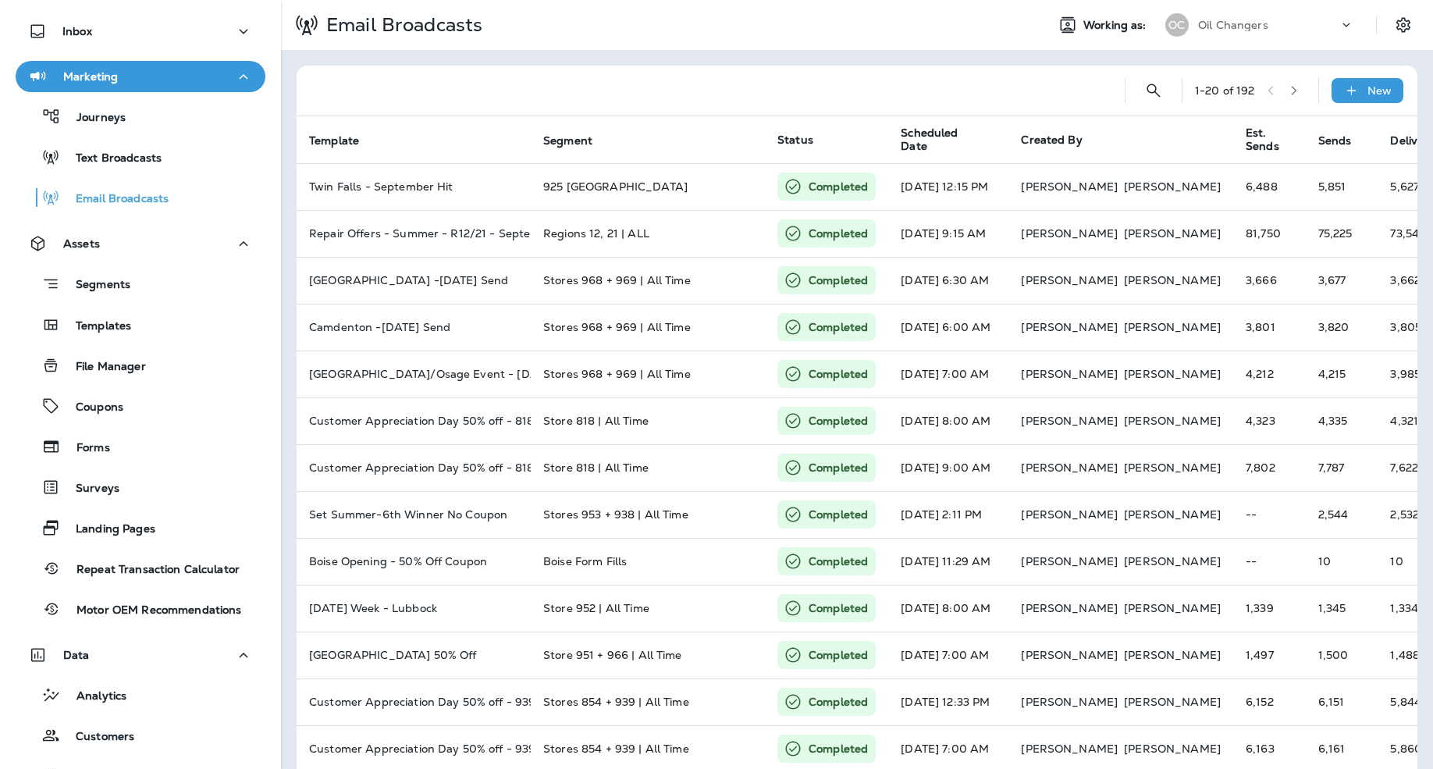
scroll to position [0, 0]
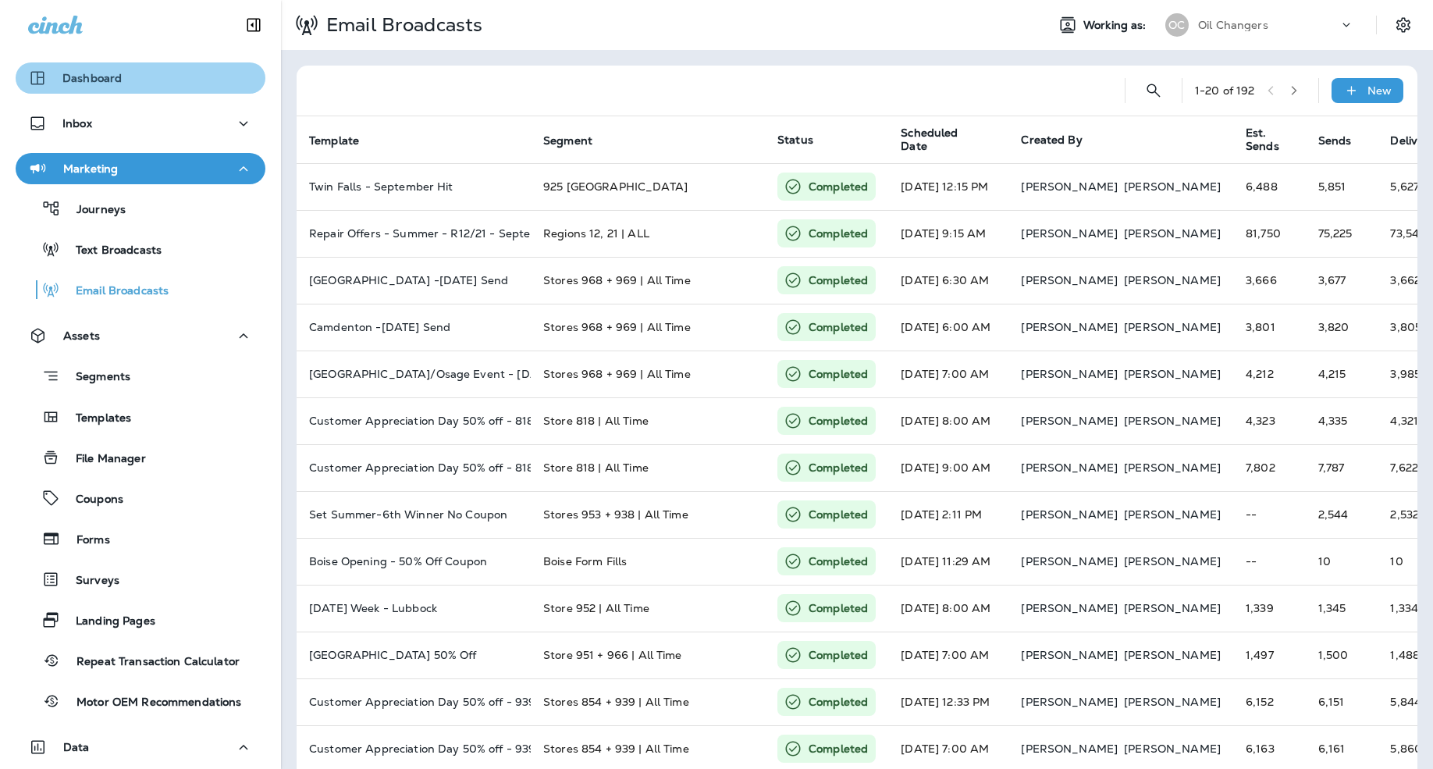
click at [125, 78] on div "Dashboard" at bounding box center [140, 78] width 225 height 19
